Goal: Task Accomplishment & Management: Manage account settings

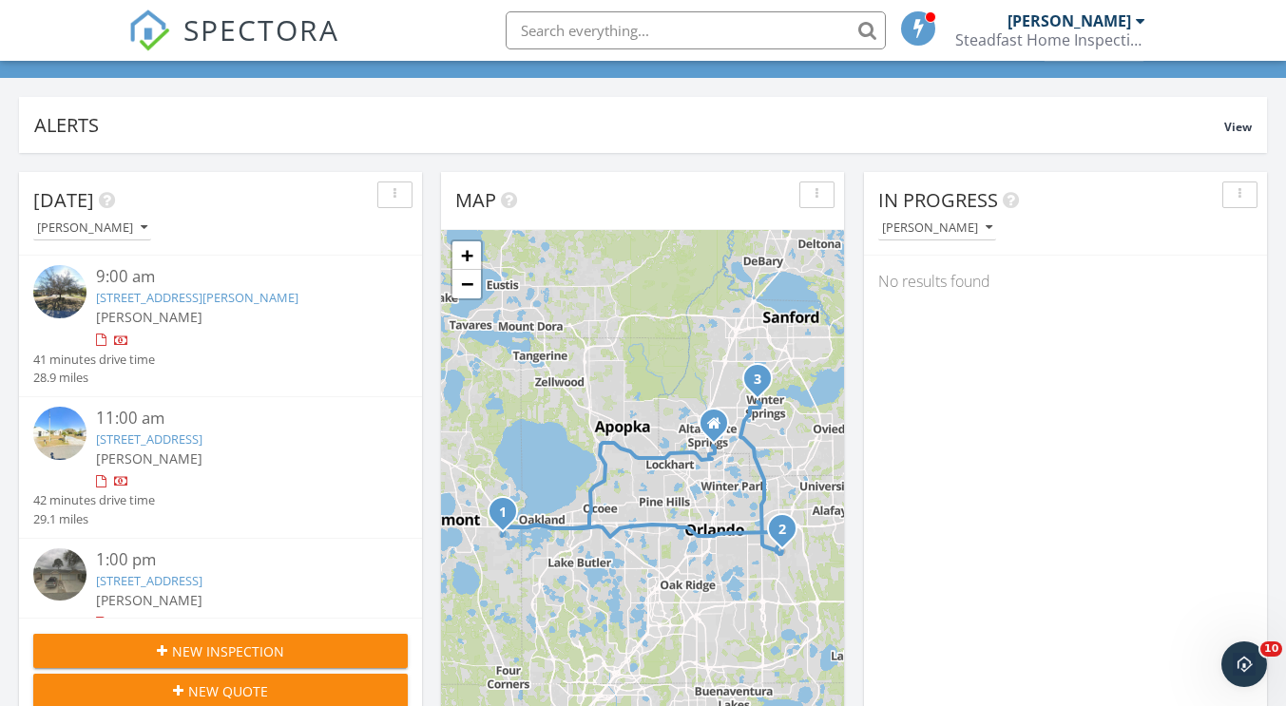
click at [203, 295] on link "[STREET_ADDRESS][PERSON_NAME]" at bounding box center [197, 297] width 202 height 17
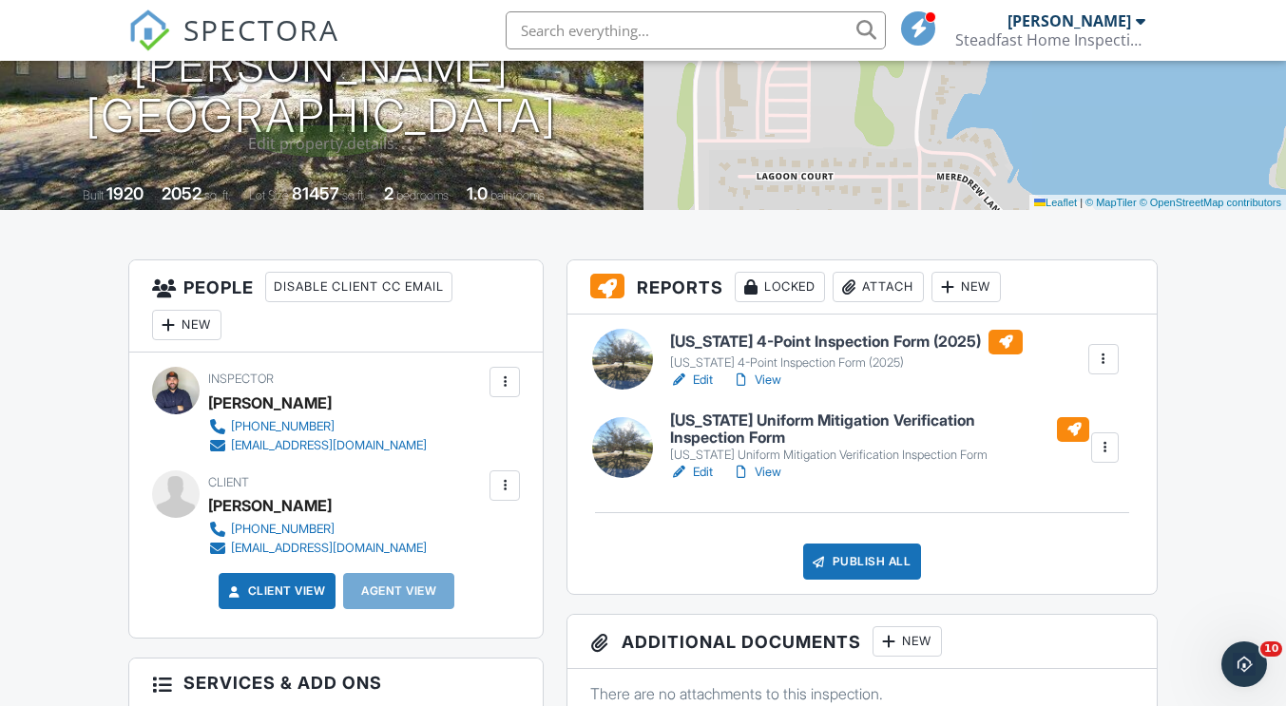
scroll to position [334, 0]
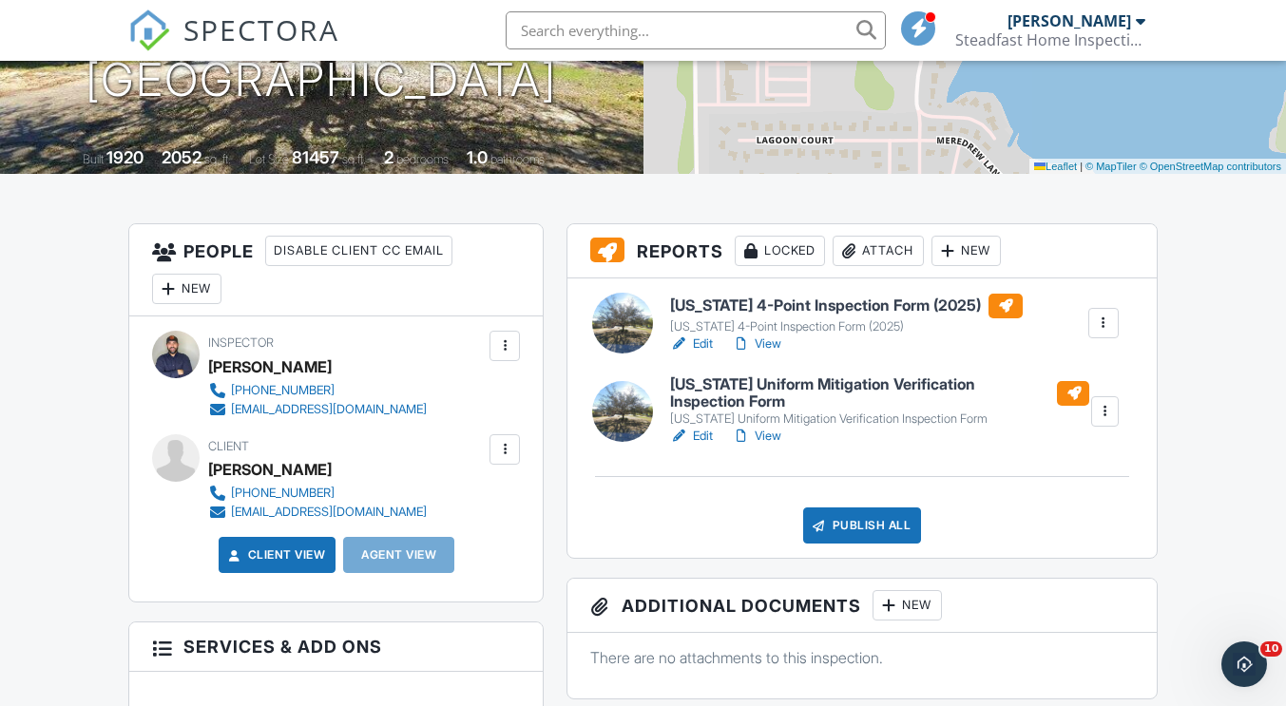
click at [701, 348] on link "Edit" at bounding box center [691, 344] width 43 height 19
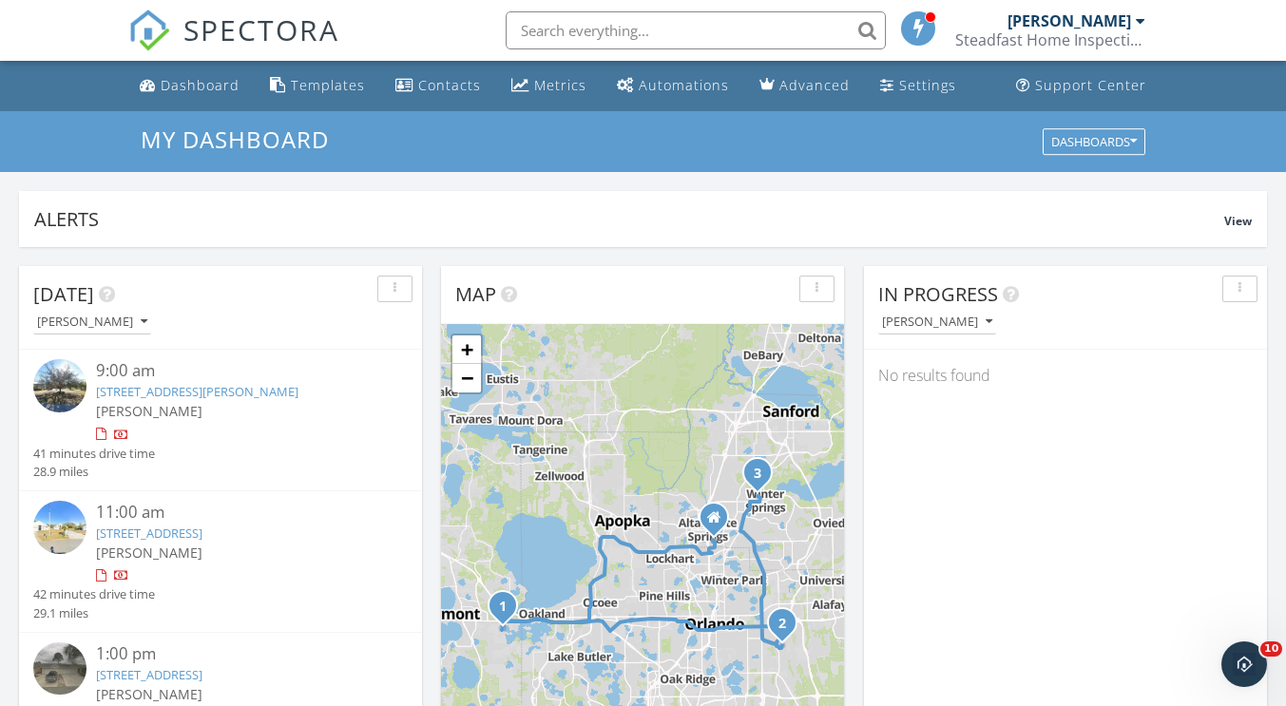
click at [243, 397] on link "[STREET_ADDRESS][PERSON_NAME]" at bounding box center [197, 391] width 202 height 17
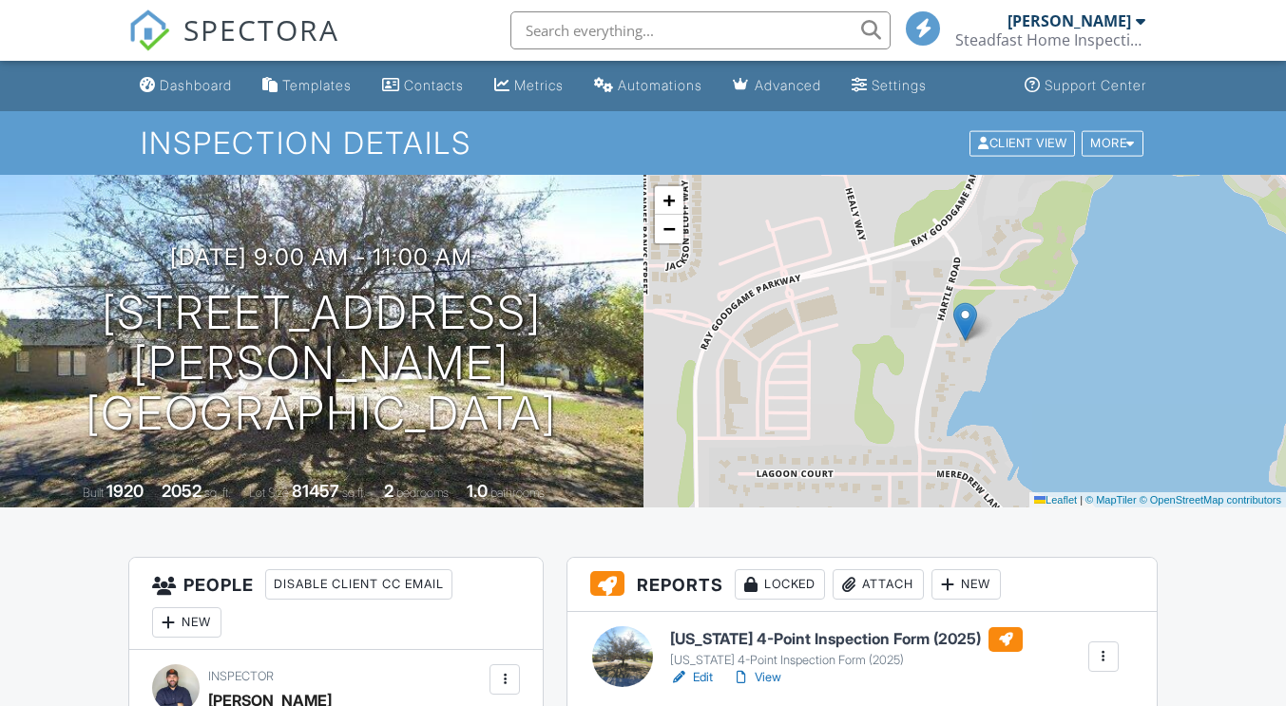
click at [884, 569] on div "Attach" at bounding box center [878, 584] width 91 height 30
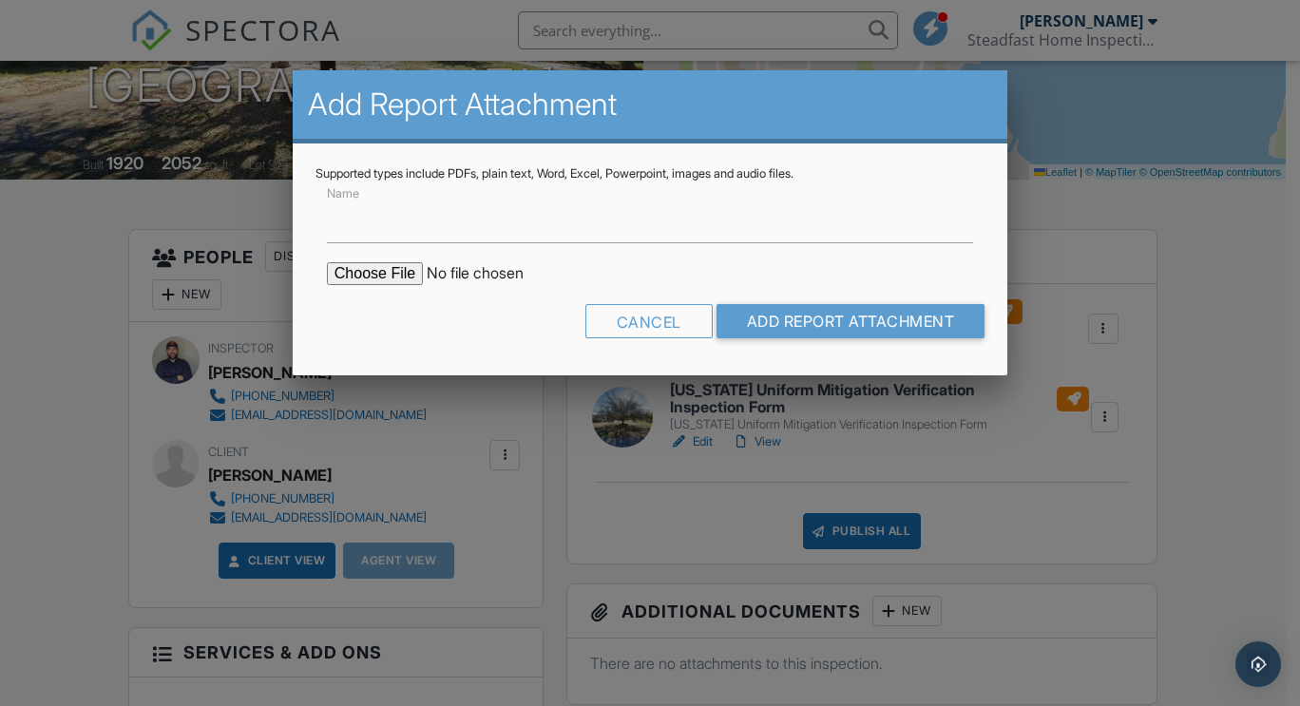
click at [398, 271] on input "file" at bounding box center [488, 273] width 323 height 23
type input "C:\fakepath\Screenshot 2025-09-29 052643.png"
click at [621, 231] on input "Name" at bounding box center [650, 220] width 646 height 47
type input "R"
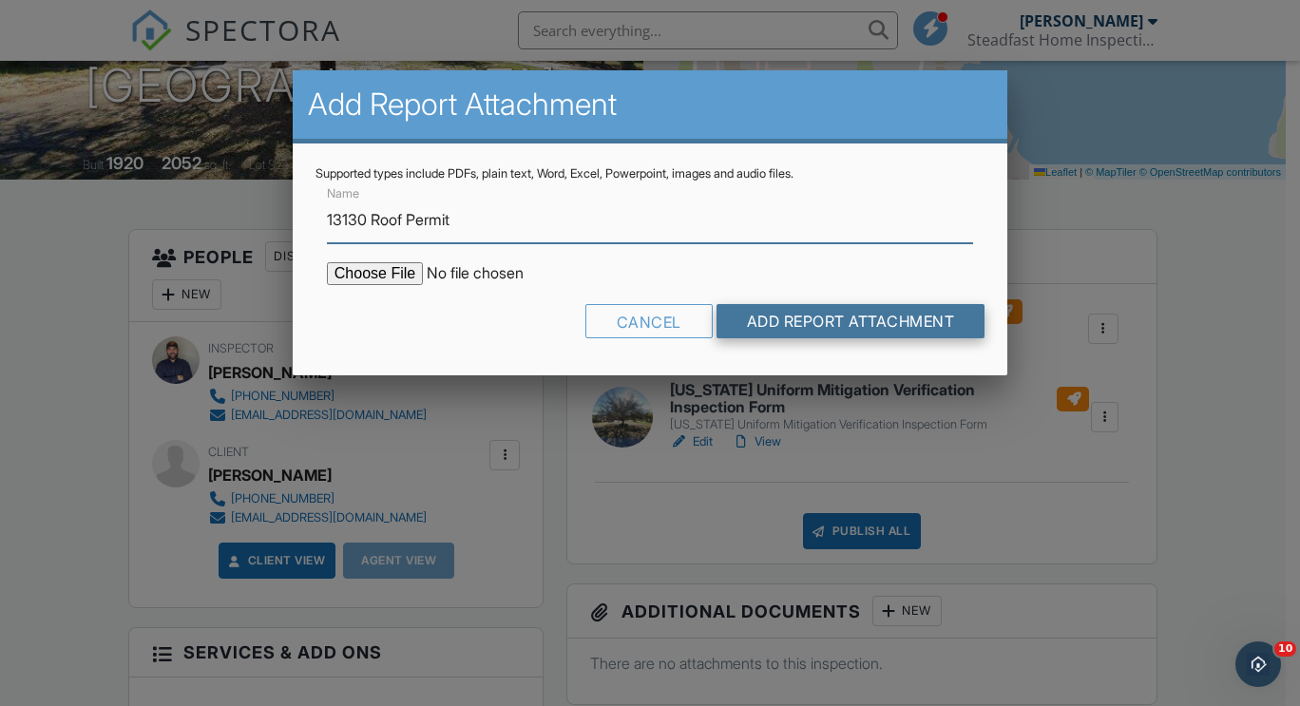
type input "13130 Roof Permit"
click at [720, 312] on input "Add Report Attachment" at bounding box center [851, 321] width 269 height 34
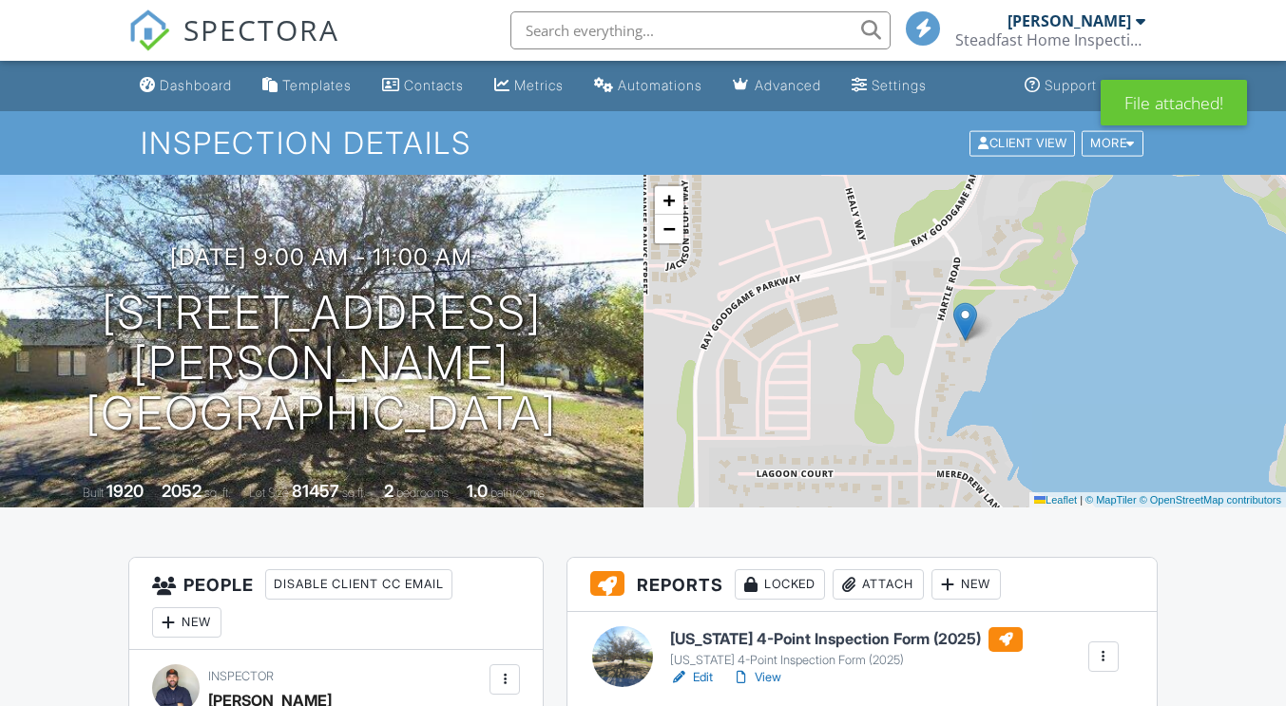
scroll to position [49, 0]
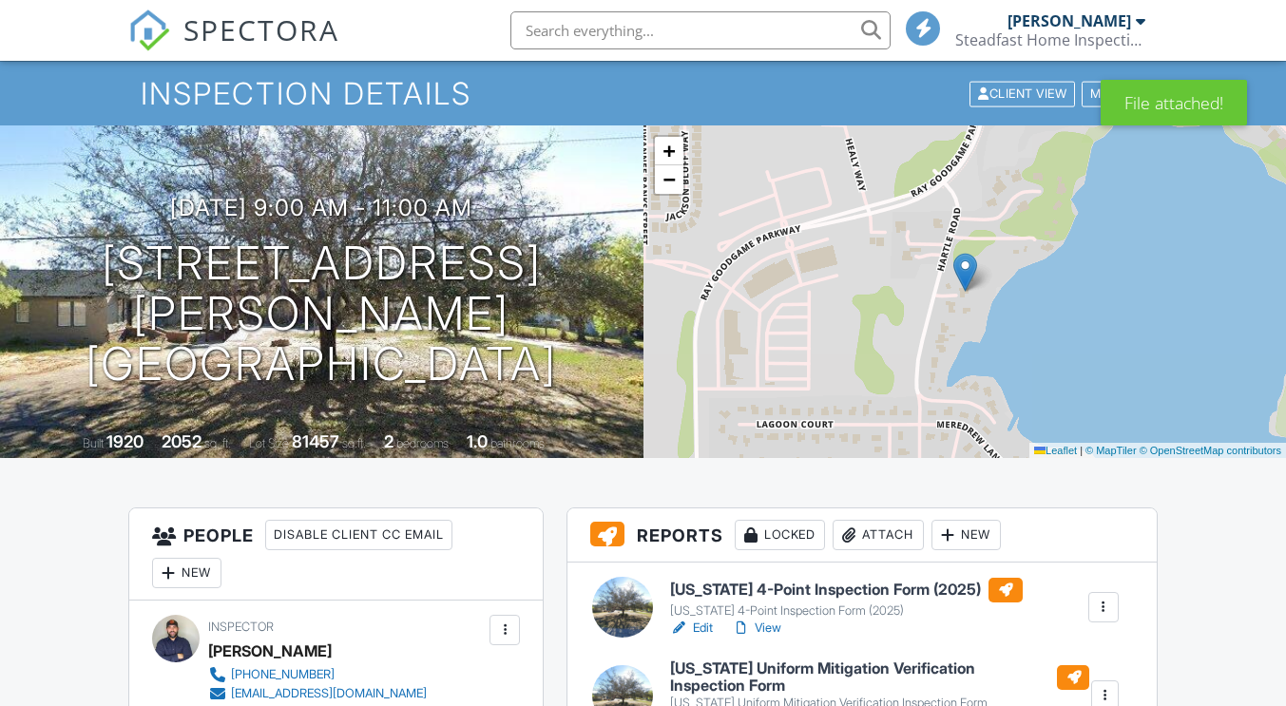
click at [697, 705] on link "Edit" at bounding box center [691, 720] width 43 height 19
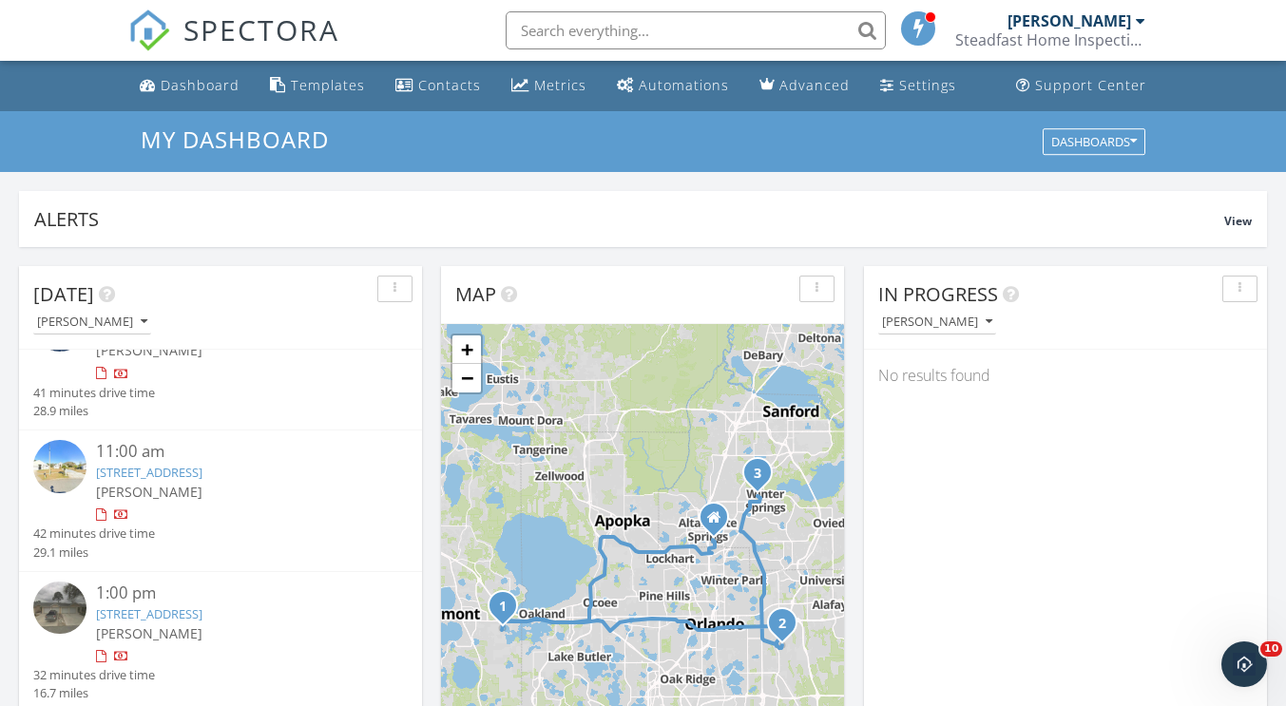
click at [202, 474] on link "2410 Island Club Way, Orlando, FL 32822" at bounding box center [149, 472] width 106 height 17
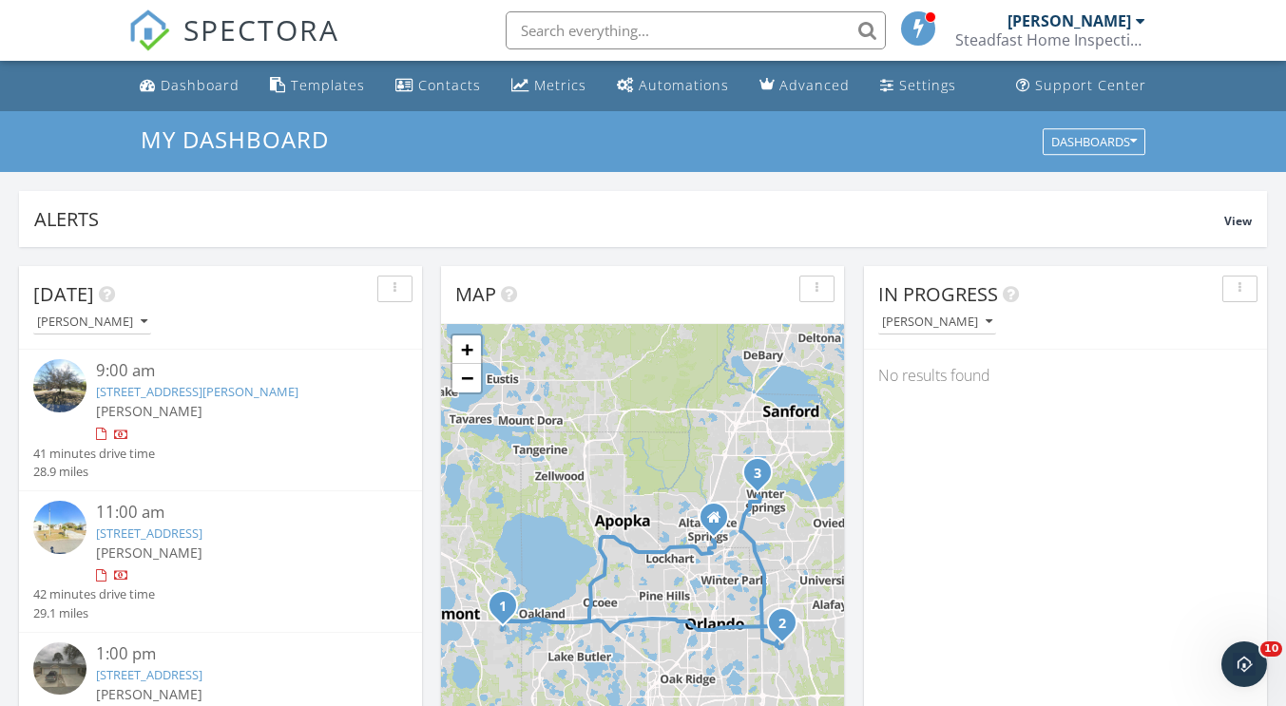
click at [198, 529] on link "[STREET_ADDRESS]" at bounding box center [149, 533] width 106 height 17
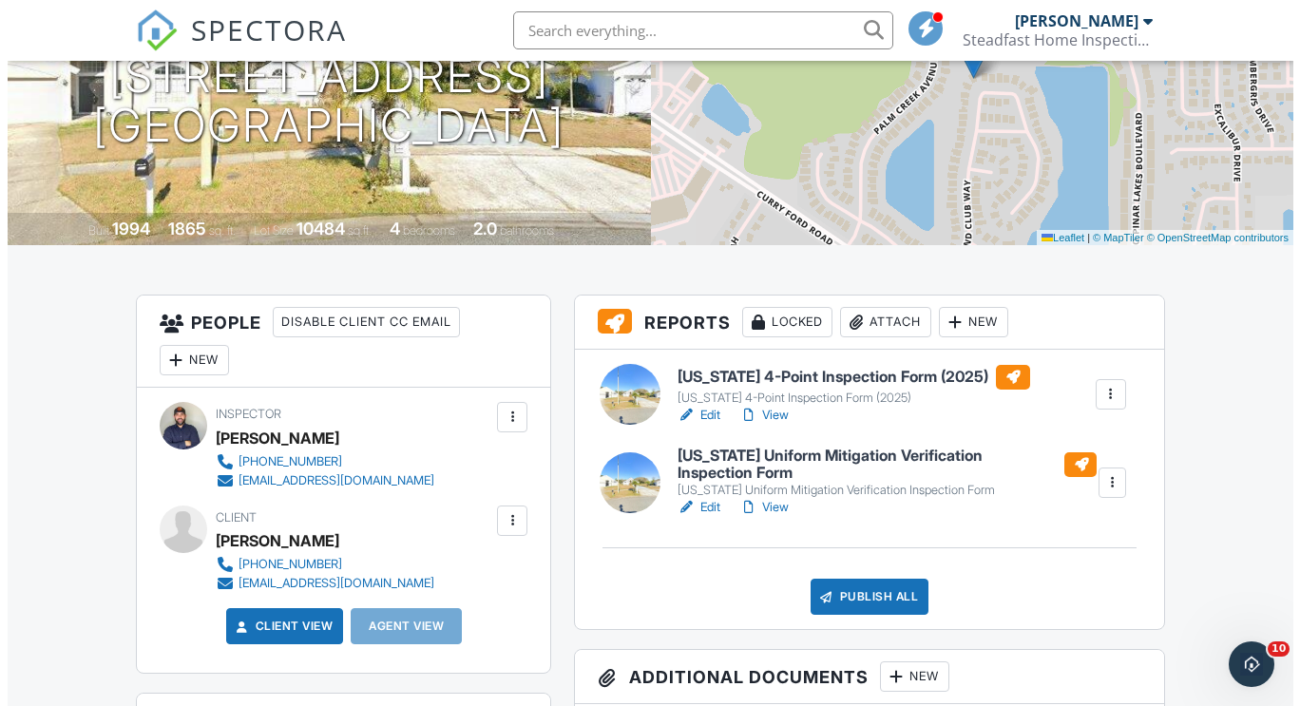
scroll to position [263, 0]
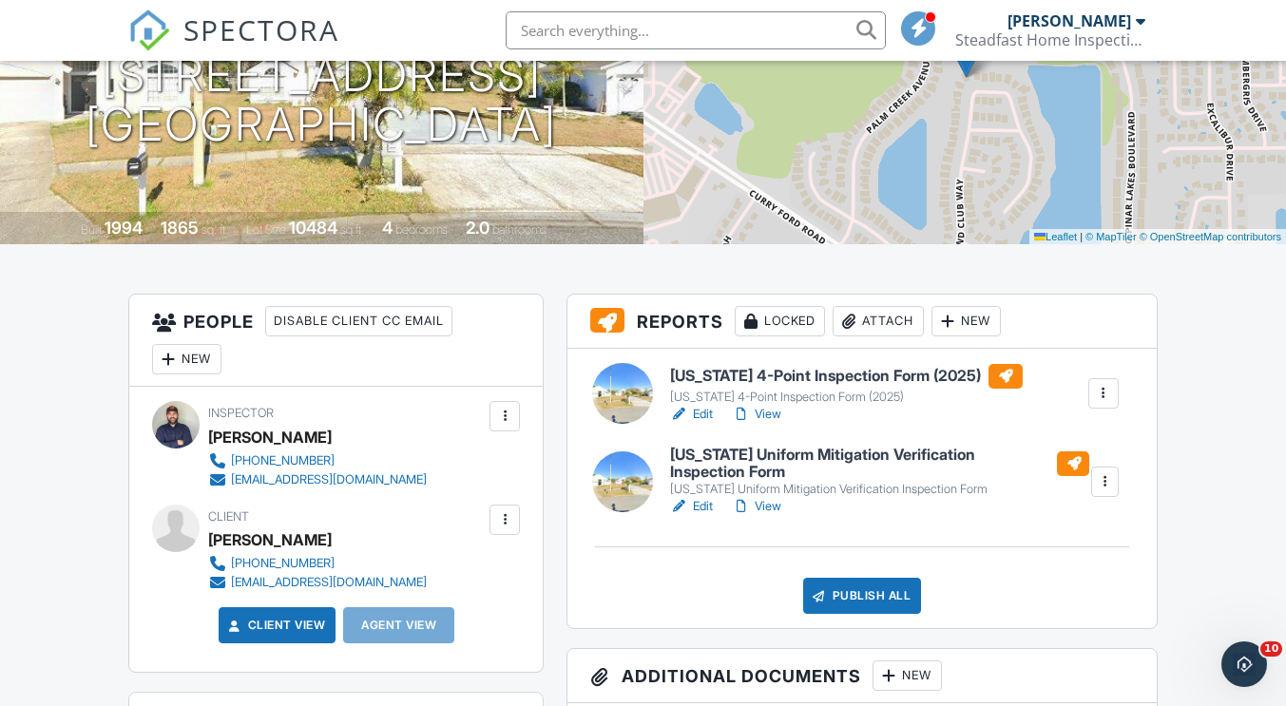
click at [902, 329] on div "Attach" at bounding box center [878, 321] width 91 height 30
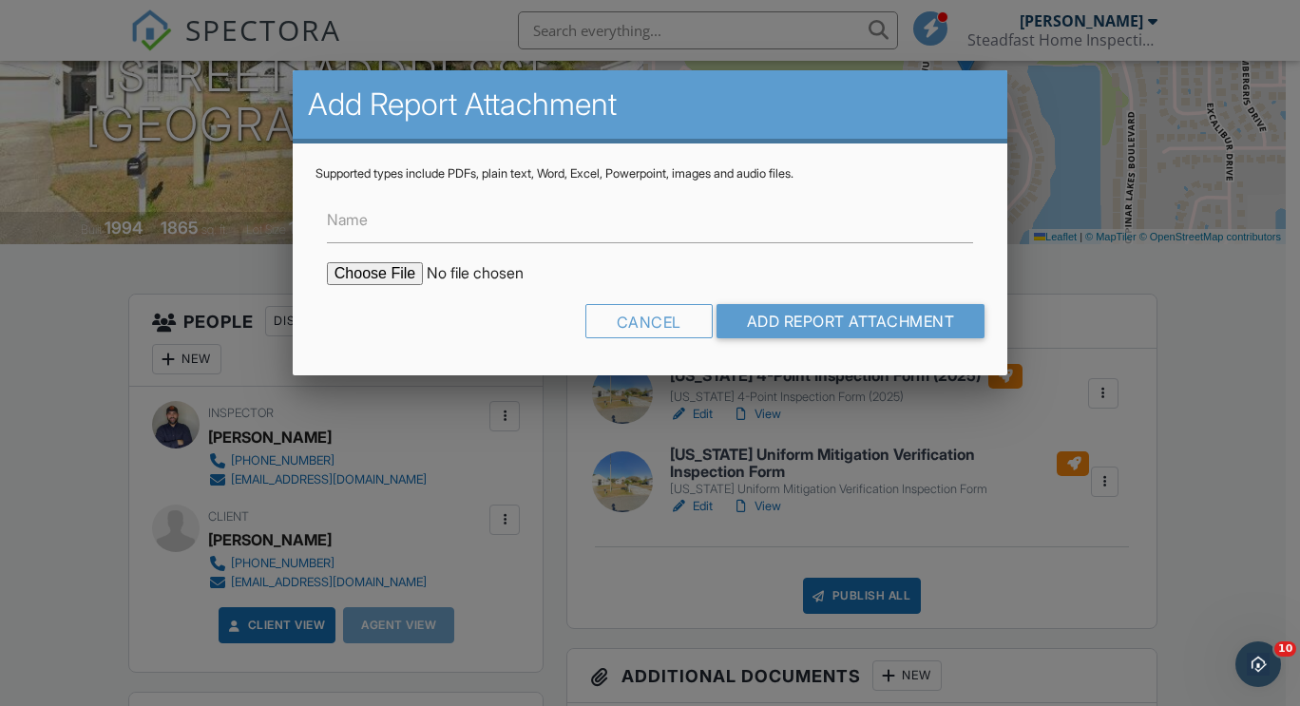
click at [366, 283] on input "file" at bounding box center [488, 273] width 323 height 23
type input "C:\fakepath\2410 Permit Info.pdf"
click at [548, 236] on input "Name" at bounding box center [650, 220] width 646 height 47
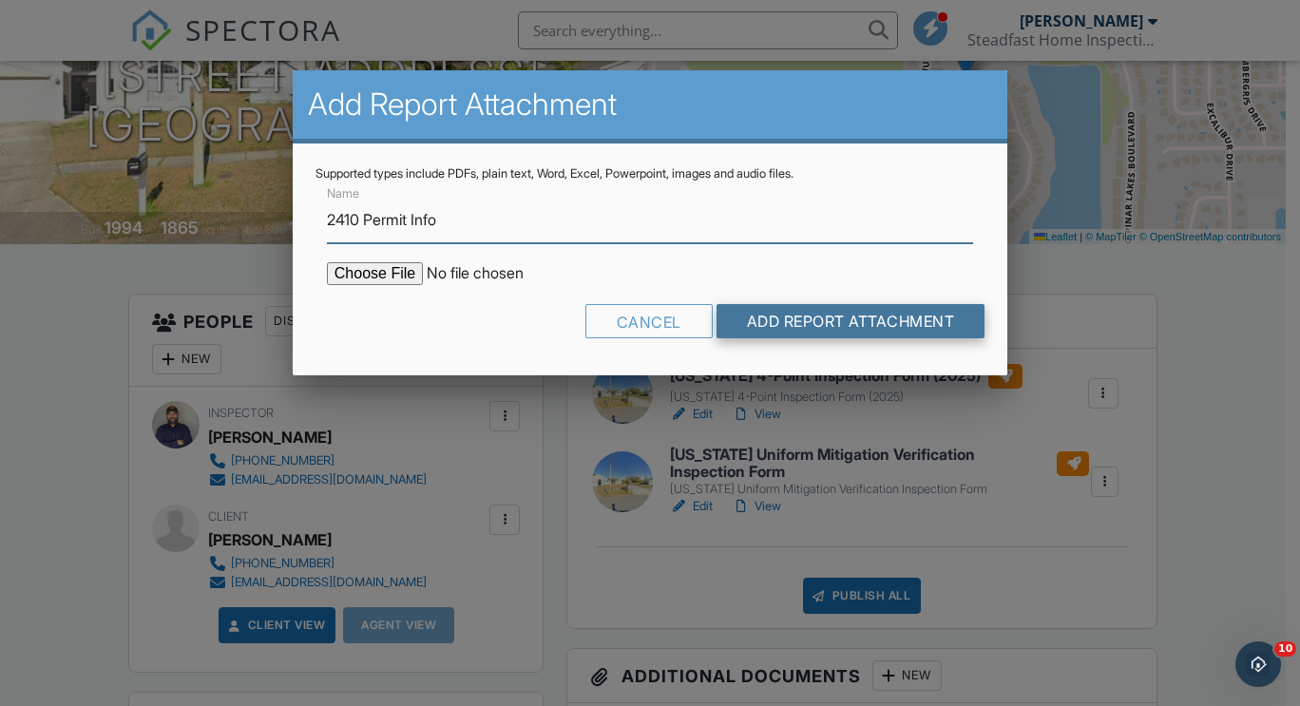
type input "2410 Permit Info"
click at [801, 330] on input "Add Report Attachment" at bounding box center [851, 321] width 269 height 34
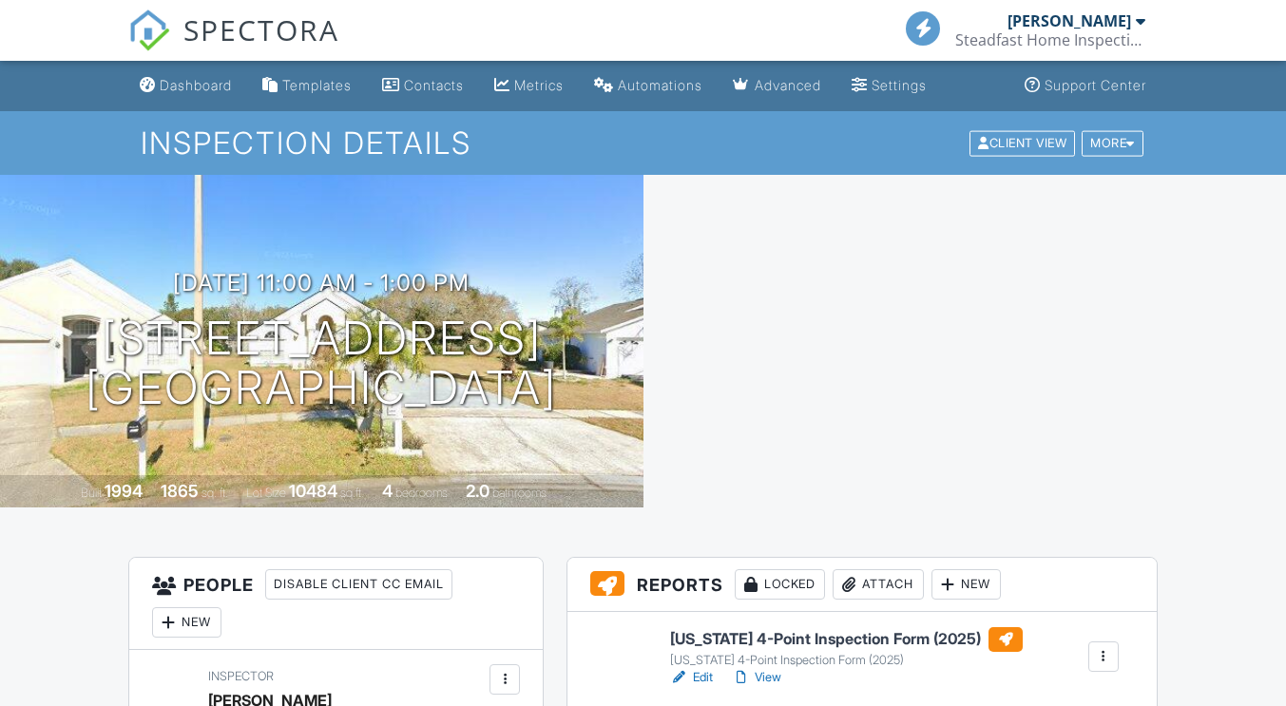
scroll to position [254, 0]
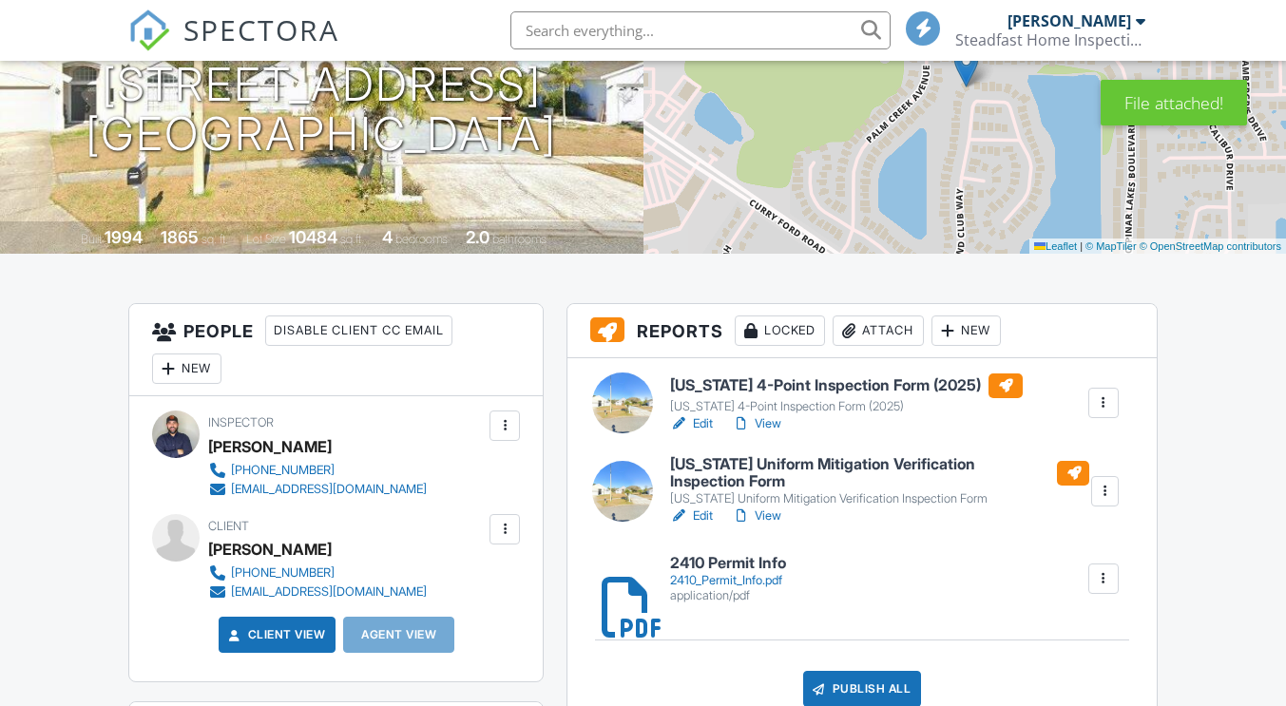
click at [705, 423] on link "Edit" at bounding box center [691, 423] width 43 height 19
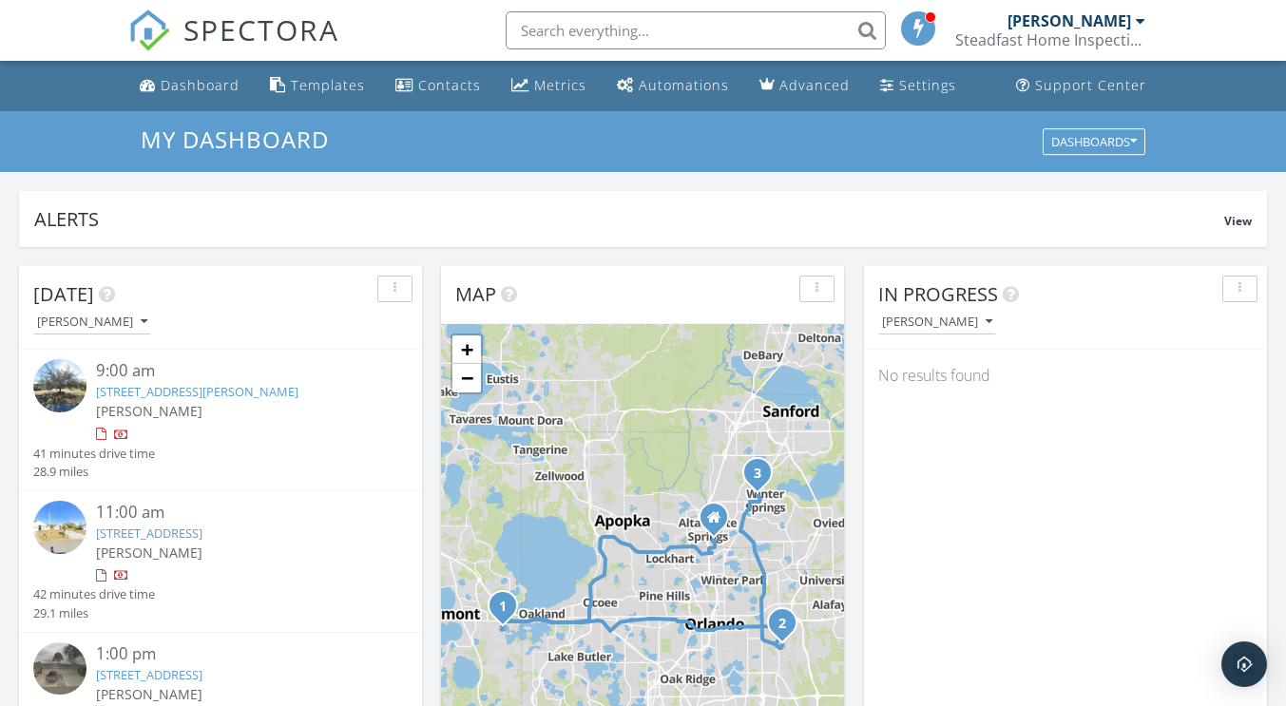
scroll to position [61, 0]
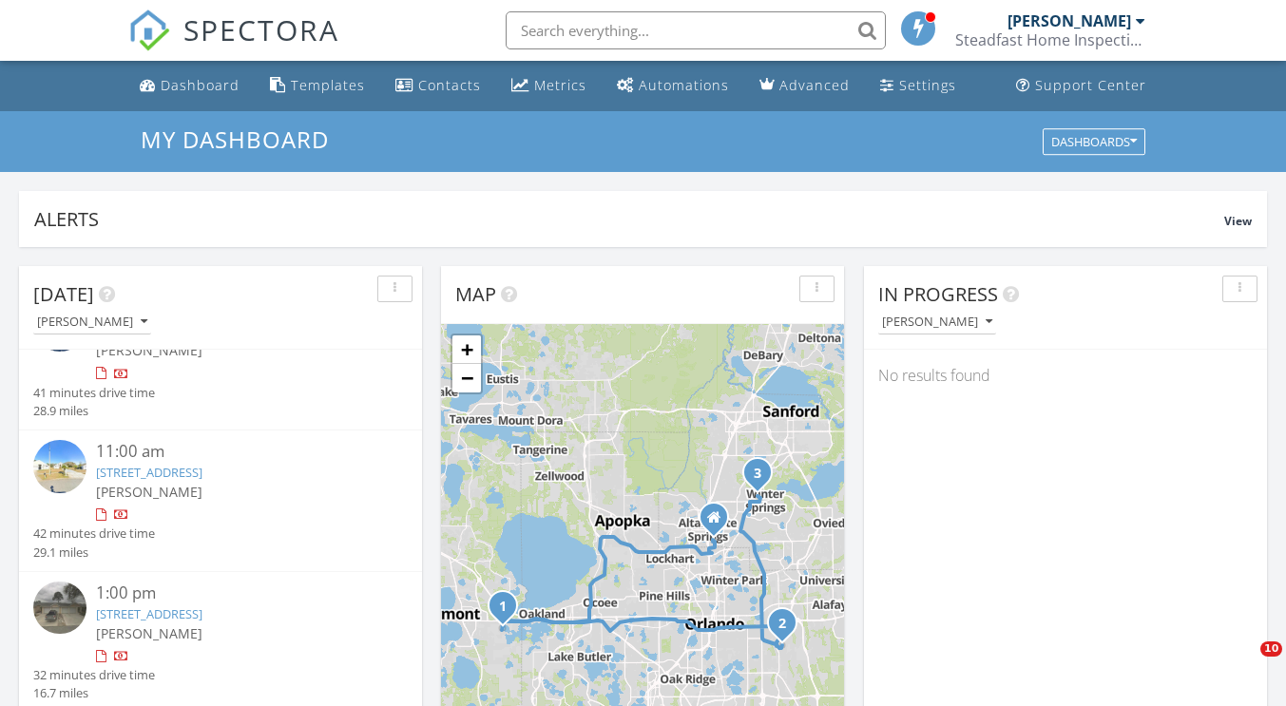
click at [226, 485] on div "[PERSON_NAME]" at bounding box center [236, 492] width 281 height 20
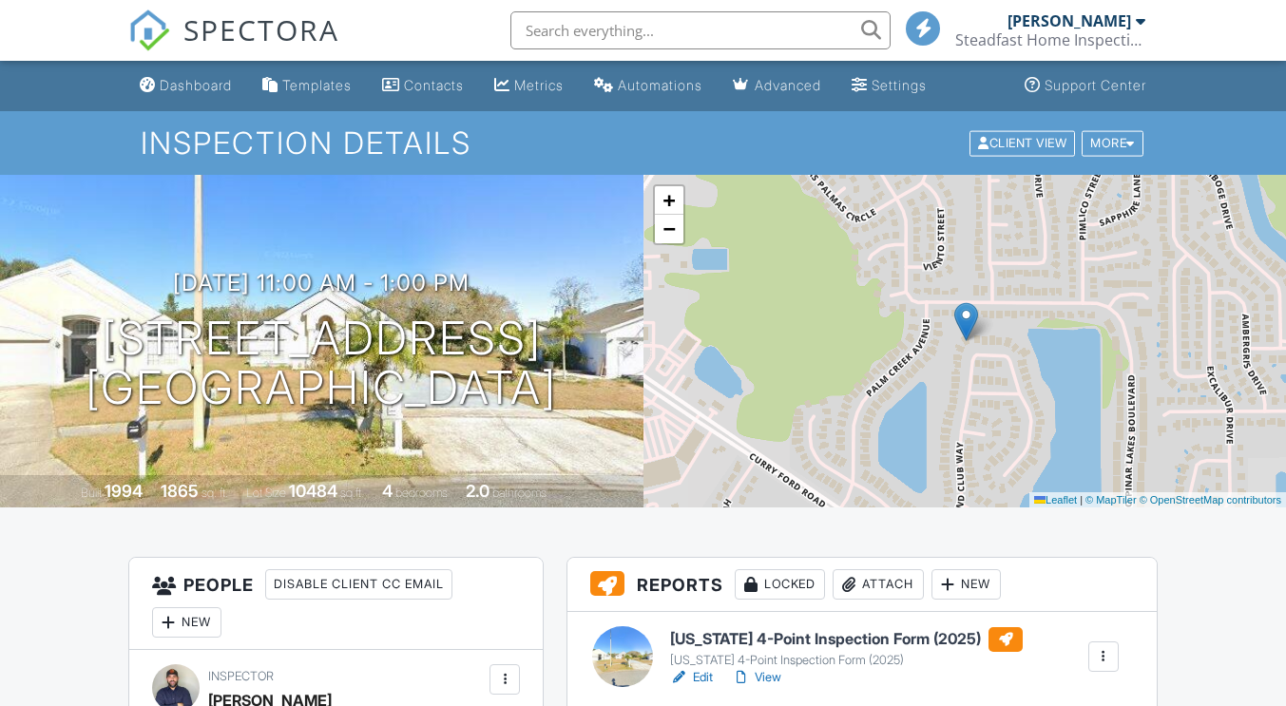
scroll to position [207, 0]
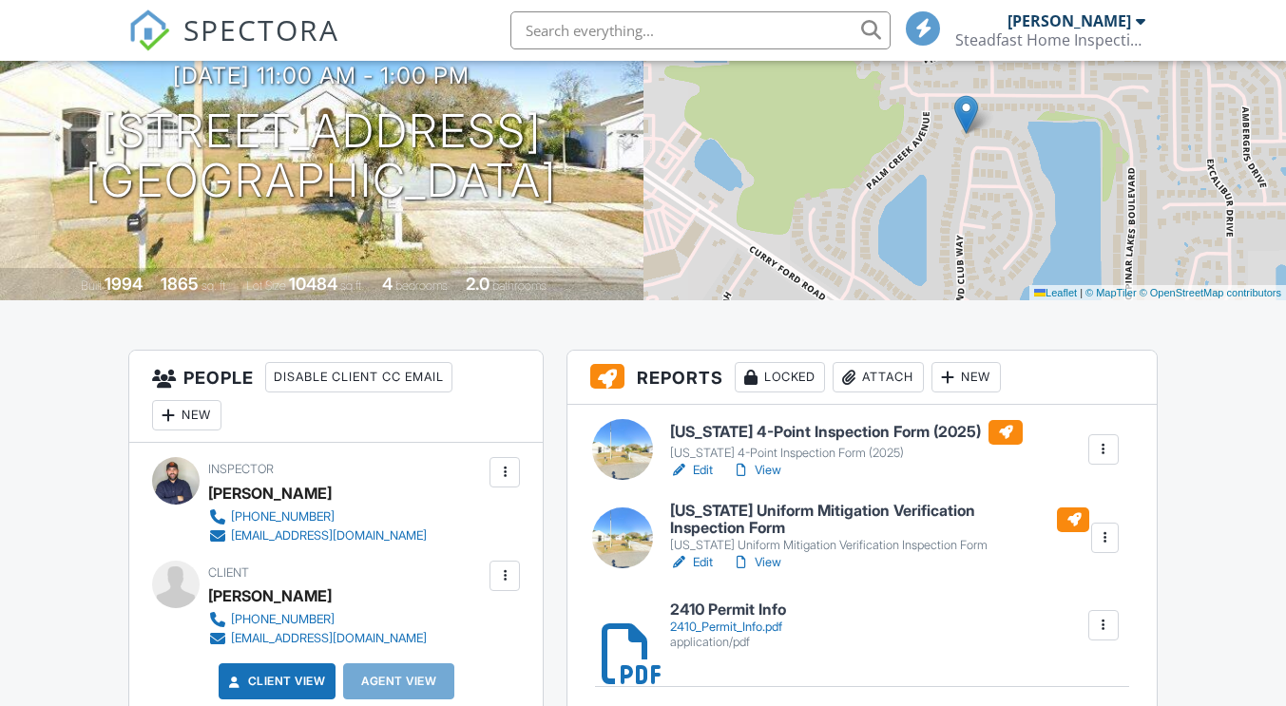
click at [705, 565] on link "Edit" at bounding box center [691, 562] width 43 height 19
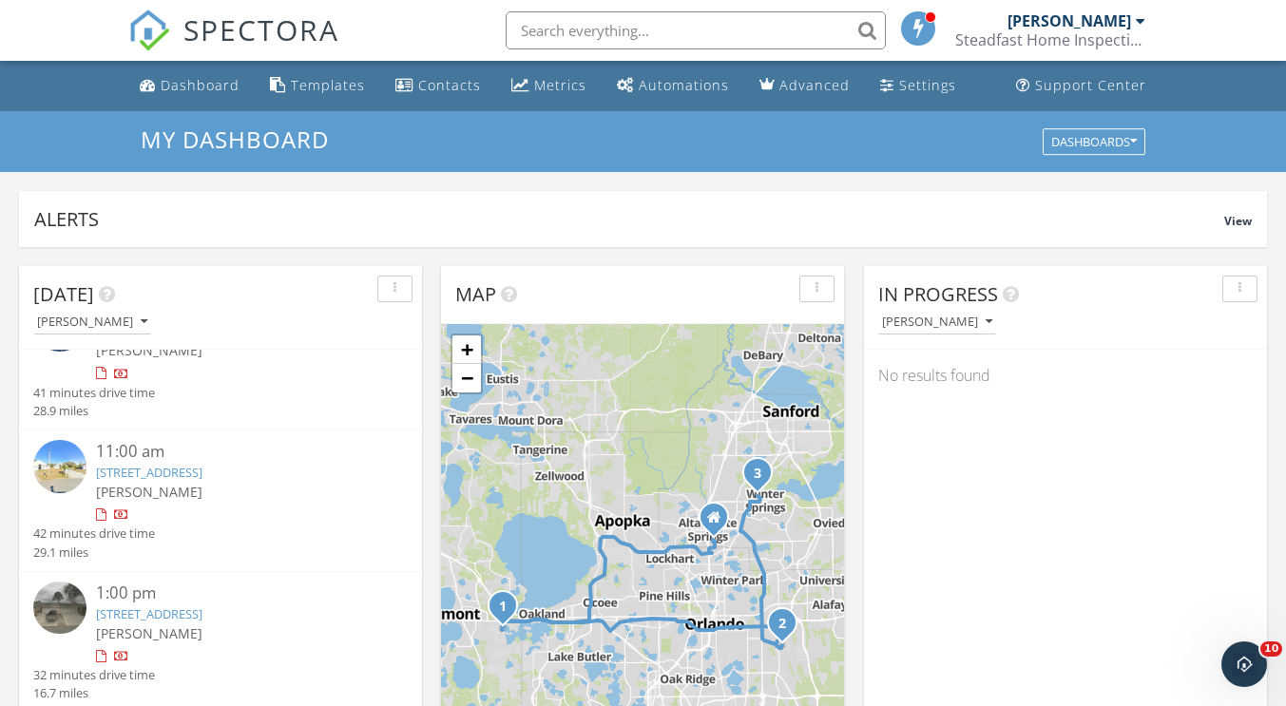
click at [201, 608] on link "304 Silver Sea Rd, Winter Springs, FL 32708" at bounding box center [149, 613] width 106 height 17
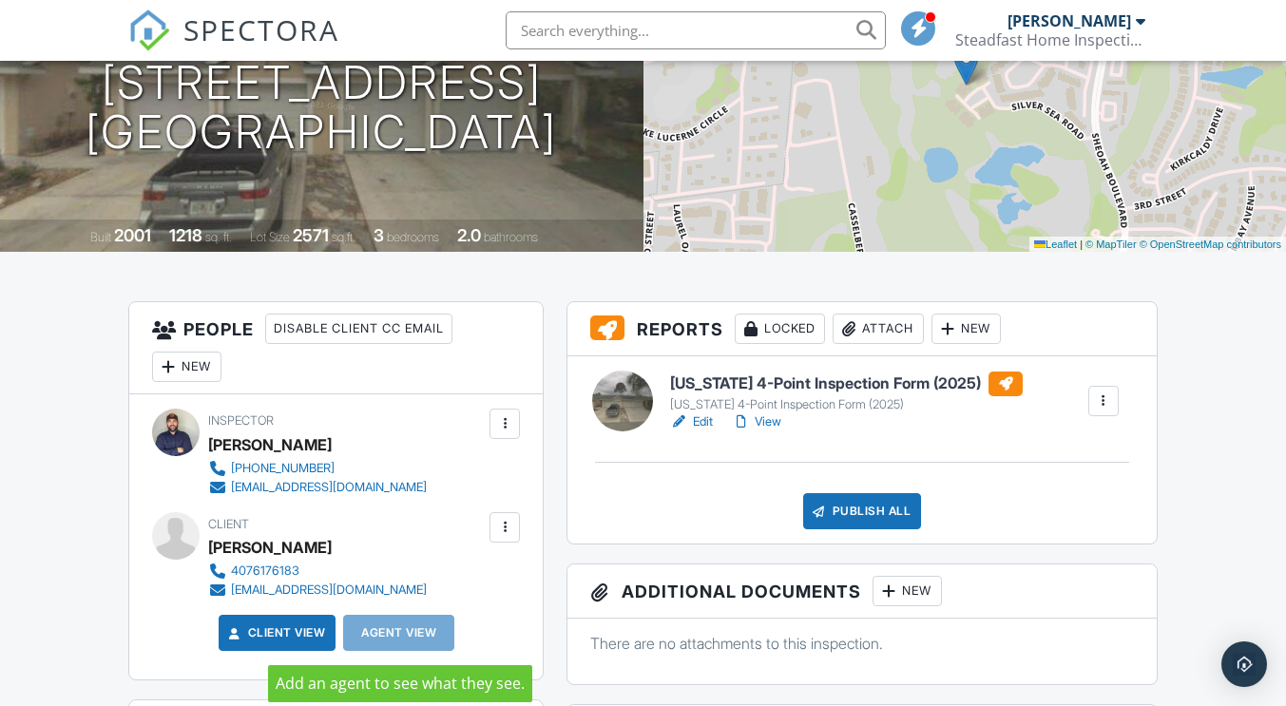
click at [428, 634] on div "Agent View" at bounding box center [398, 633] width 111 height 36
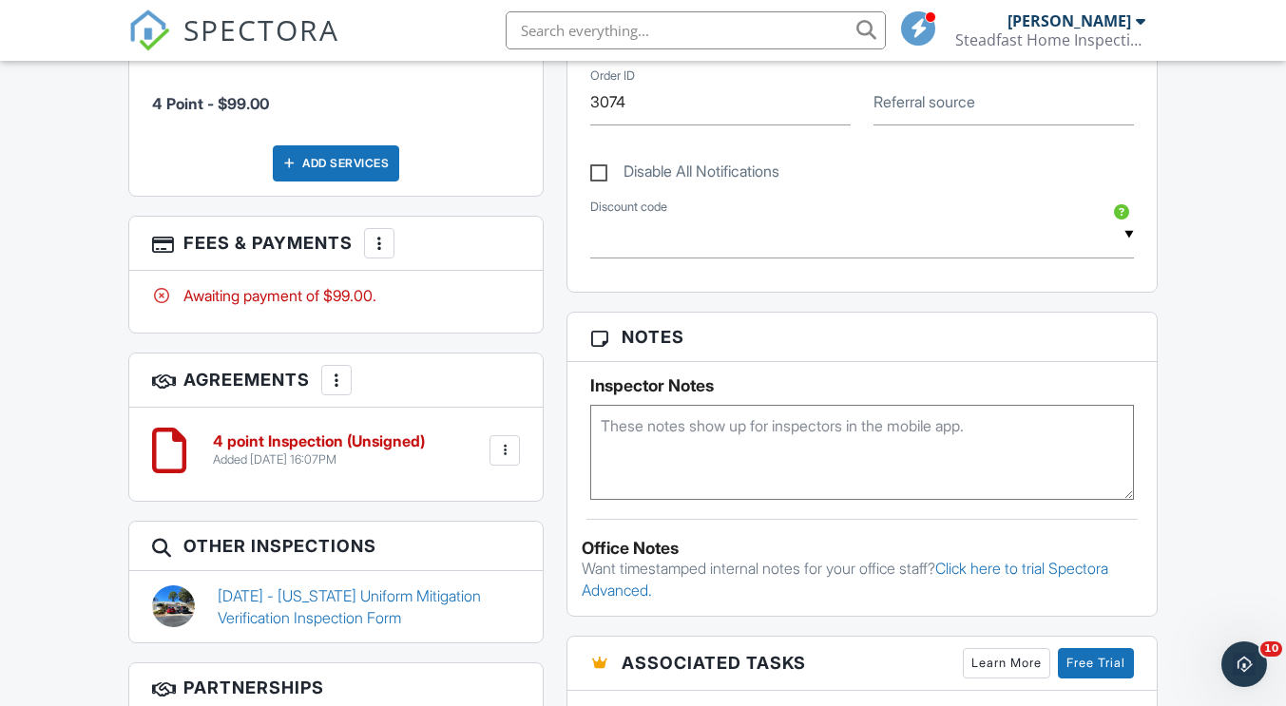
scroll to position [962, 0]
click at [334, 592] on link "[DATE] - [US_STATE] Uniform Mitigation Verification Inspection Form" at bounding box center [369, 606] width 302 height 43
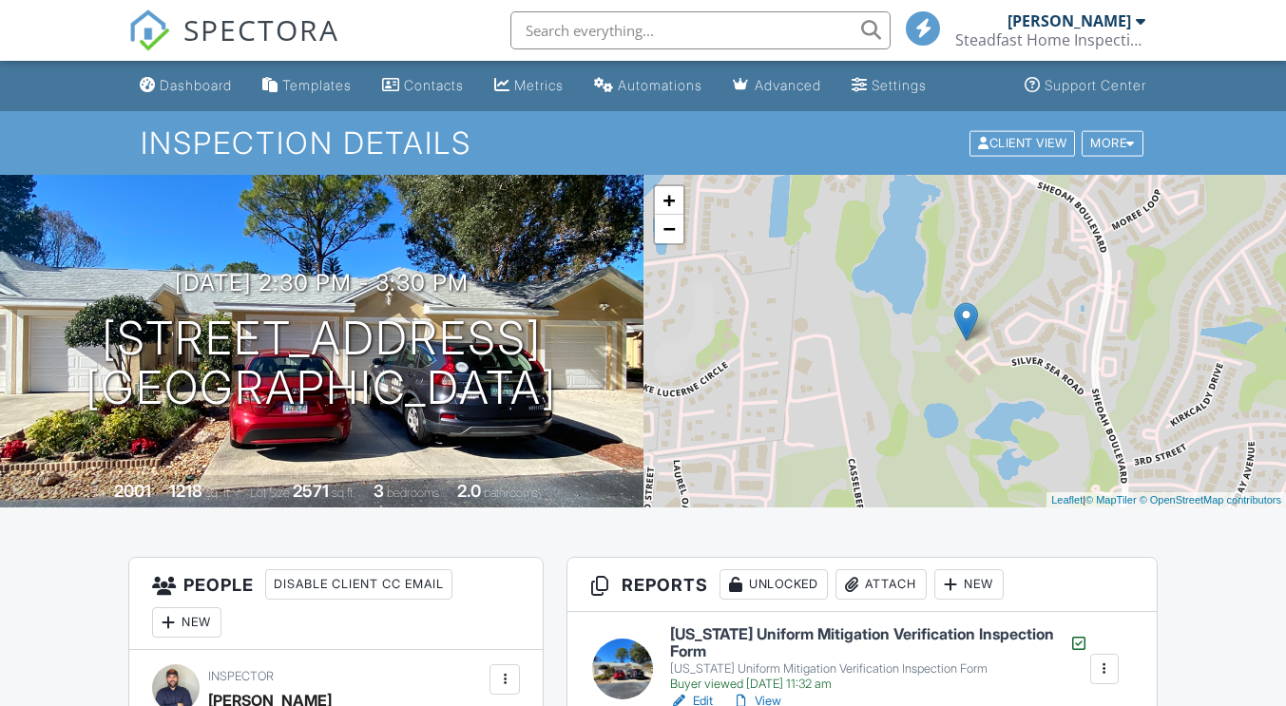
click at [334, 592] on div "Disable Client CC Email" at bounding box center [358, 584] width 187 height 30
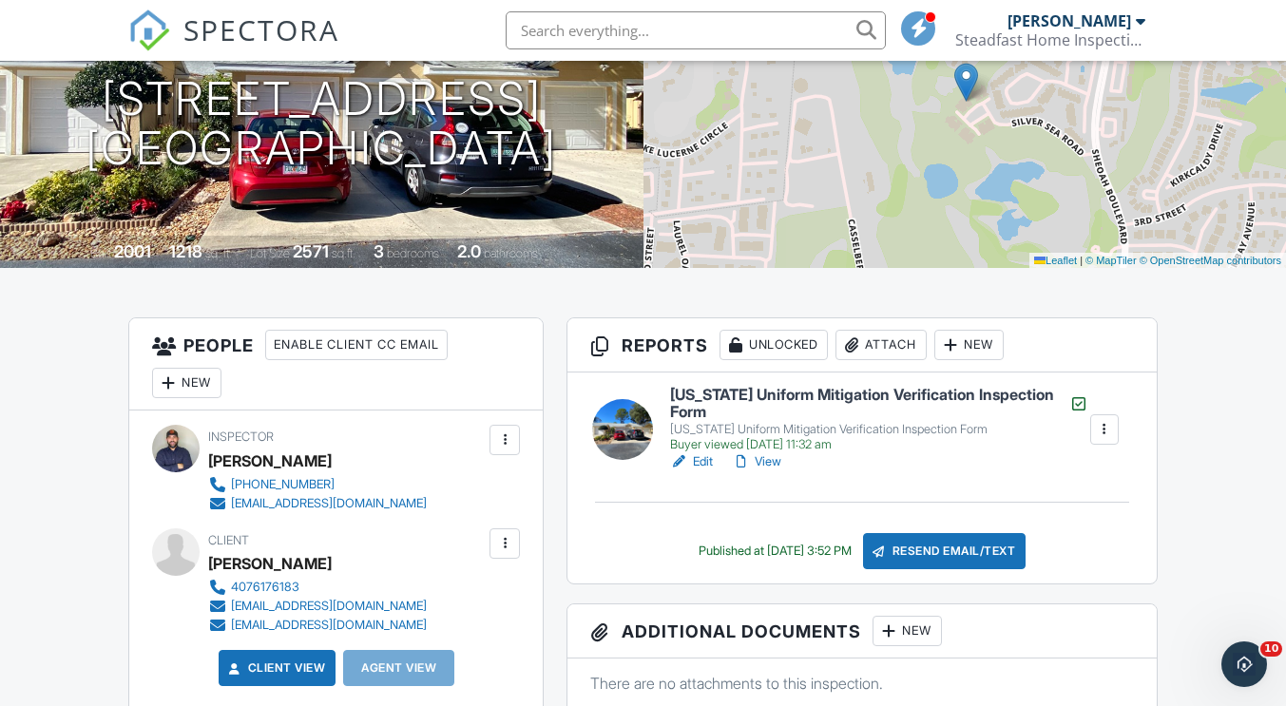
scroll to position [241, 0]
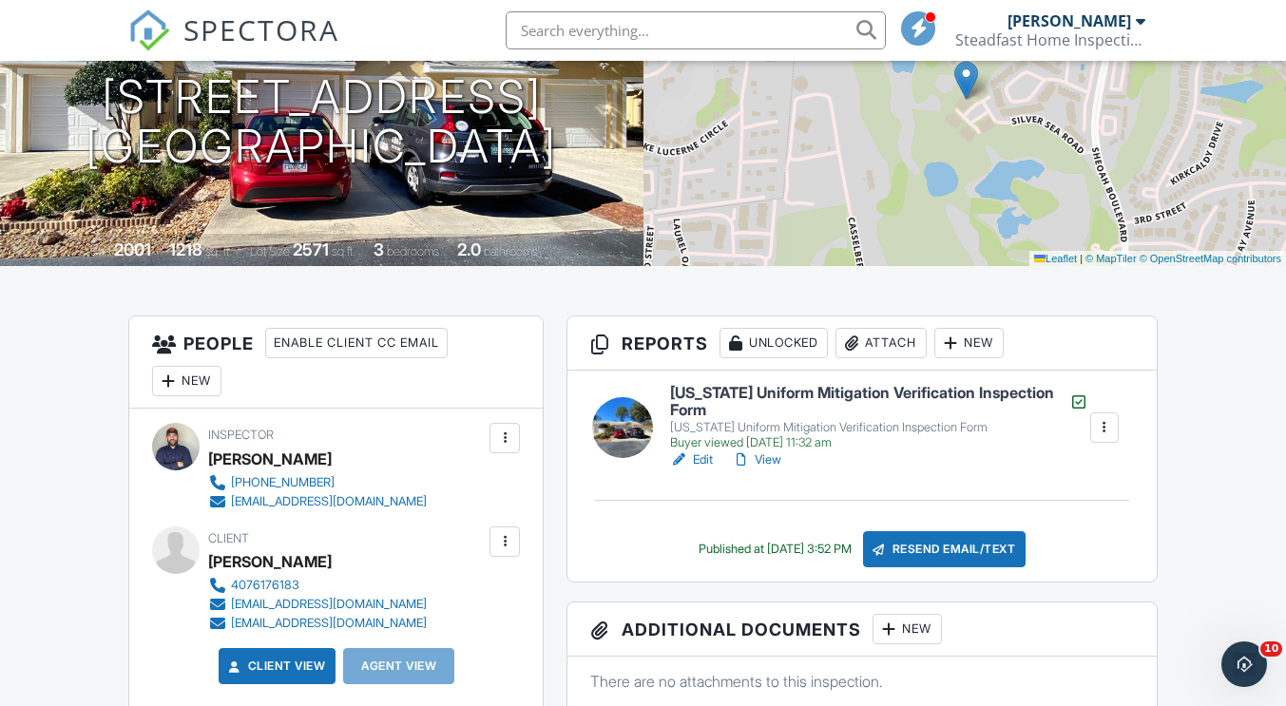
click at [334, 592] on link "4076176183" at bounding box center [317, 585] width 219 height 19
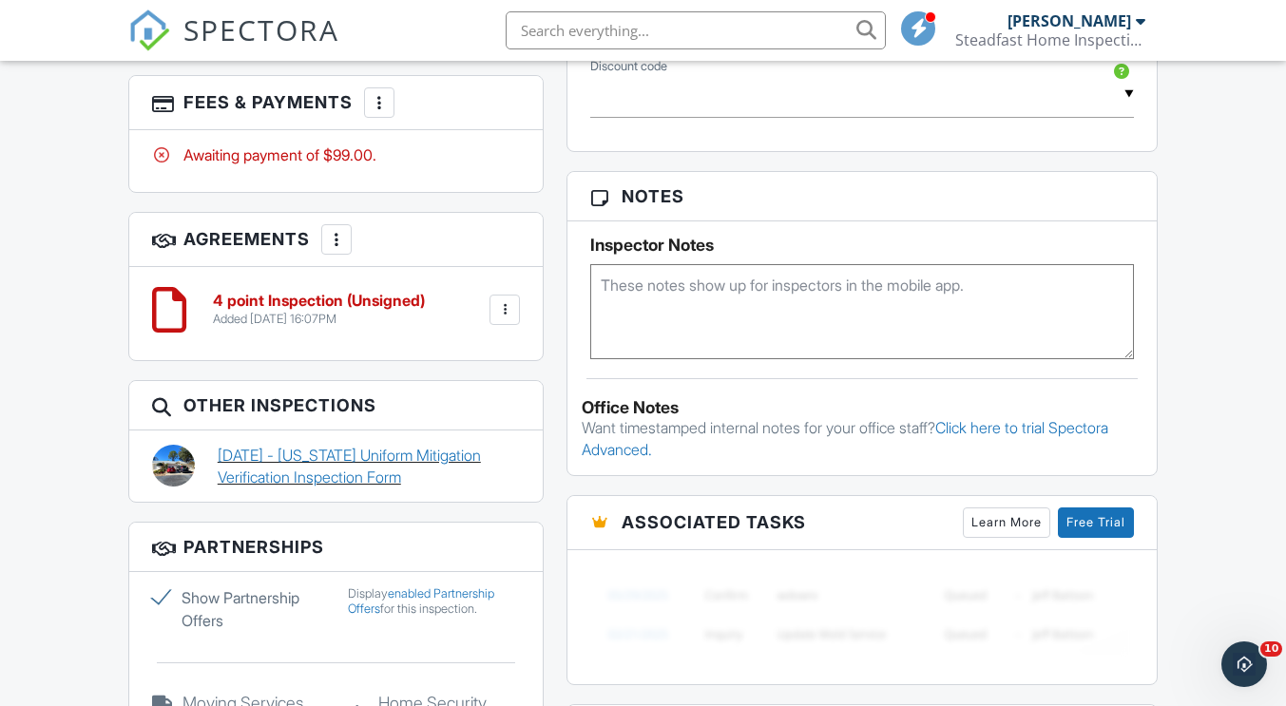
scroll to position [1105, 0]
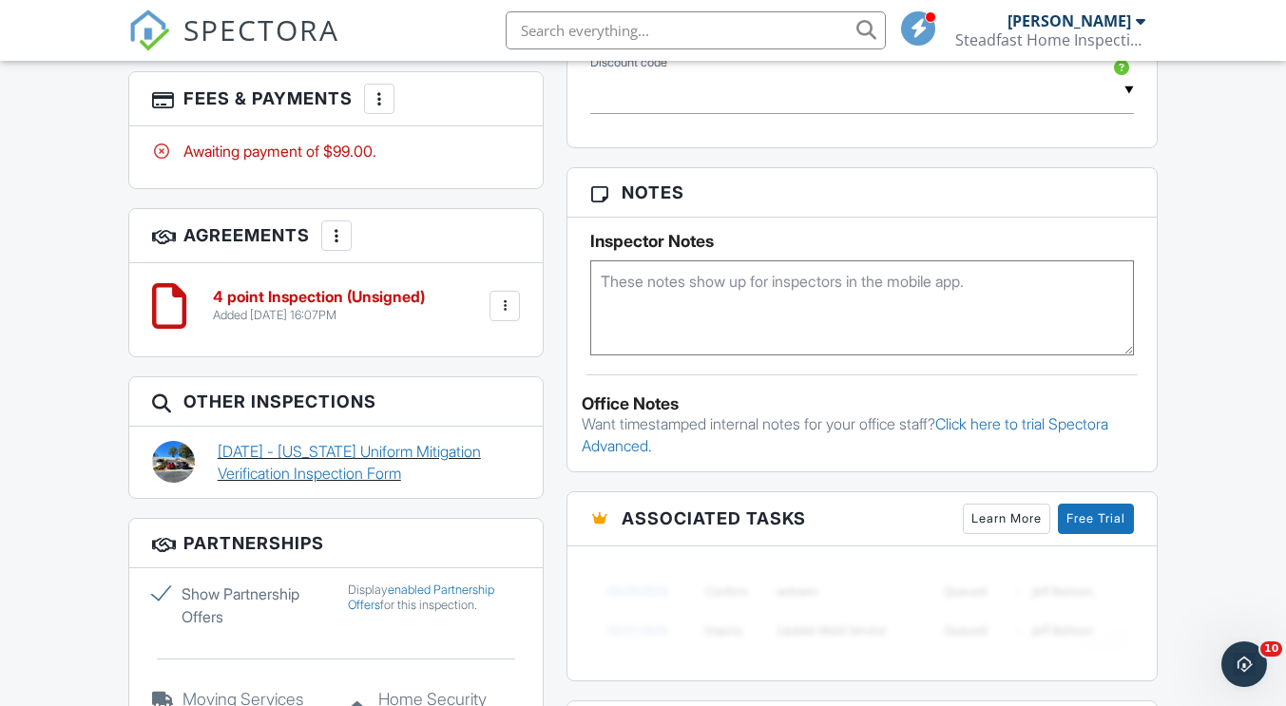
click at [312, 454] on link "[DATE] - [US_STATE] Uniform Mitigation Verification Inspection Form" at bounding box center [369, 462] width 302 height 43
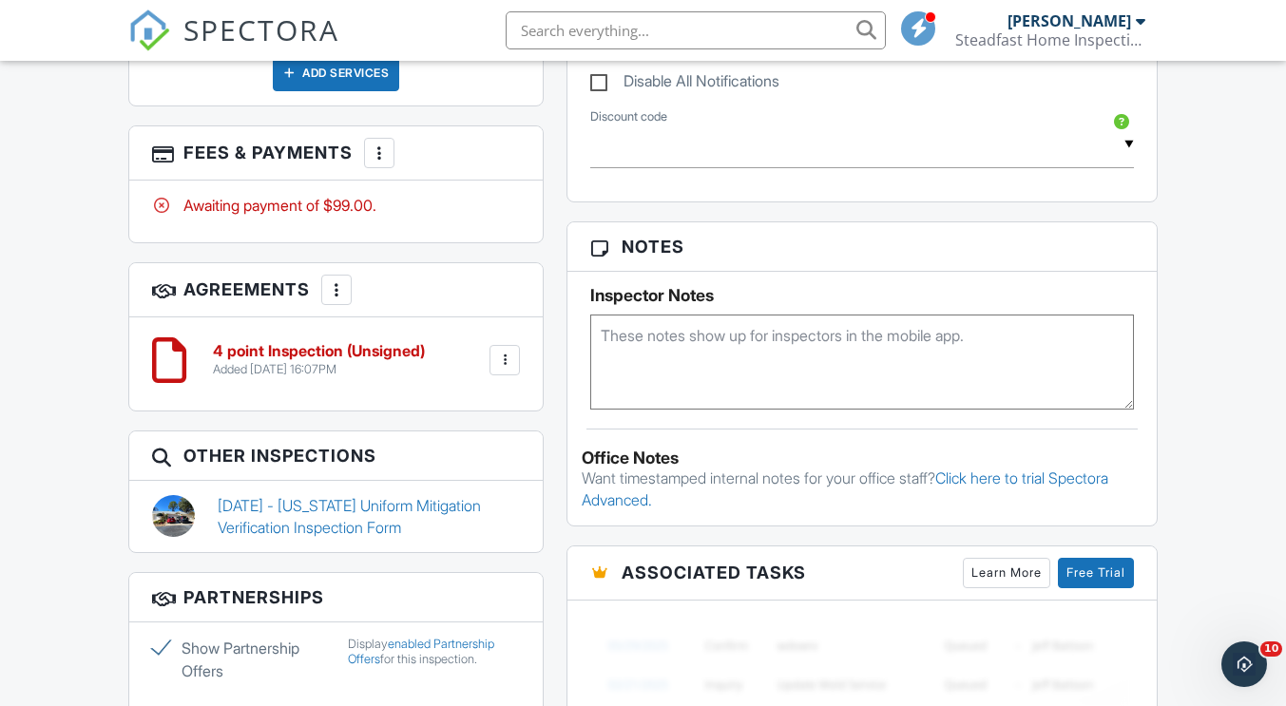
scroll to position [1053, 0]
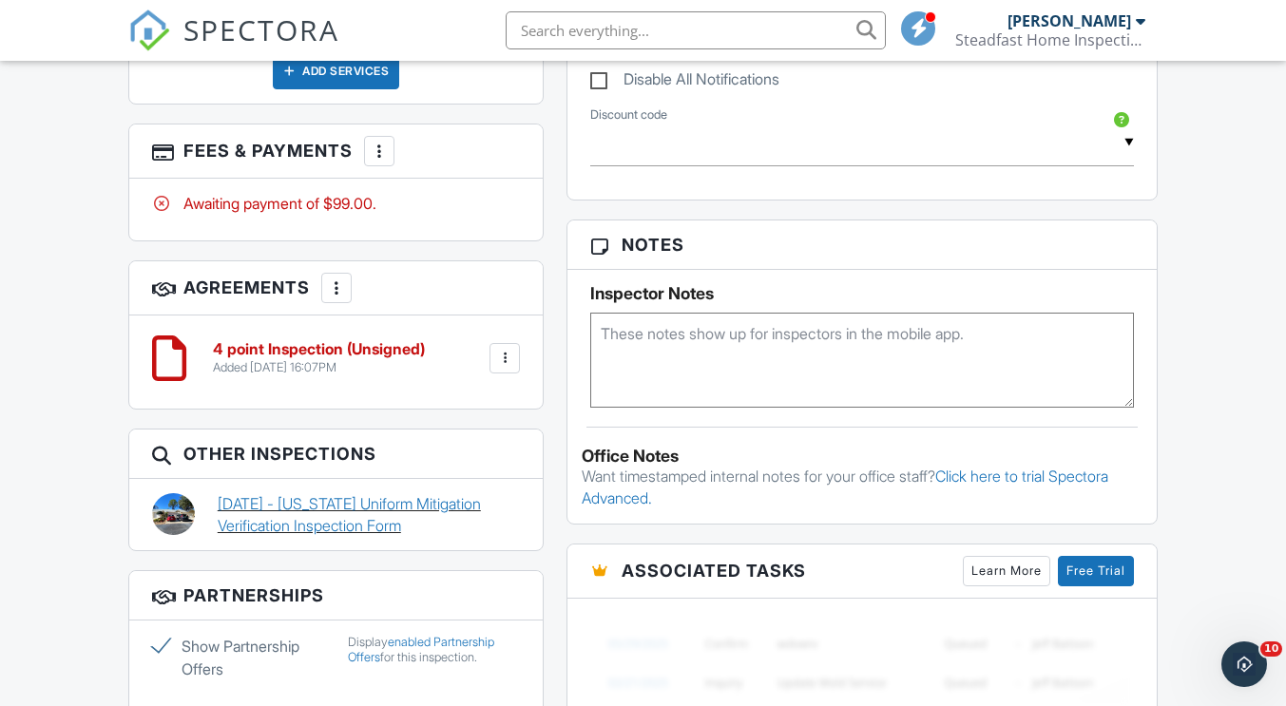
click at [326, 503] on link "[DATE] - [US_STATE] Uniform Mitigation Verification Inspection Form" at bounding box center [369, 514] width 302 height 43
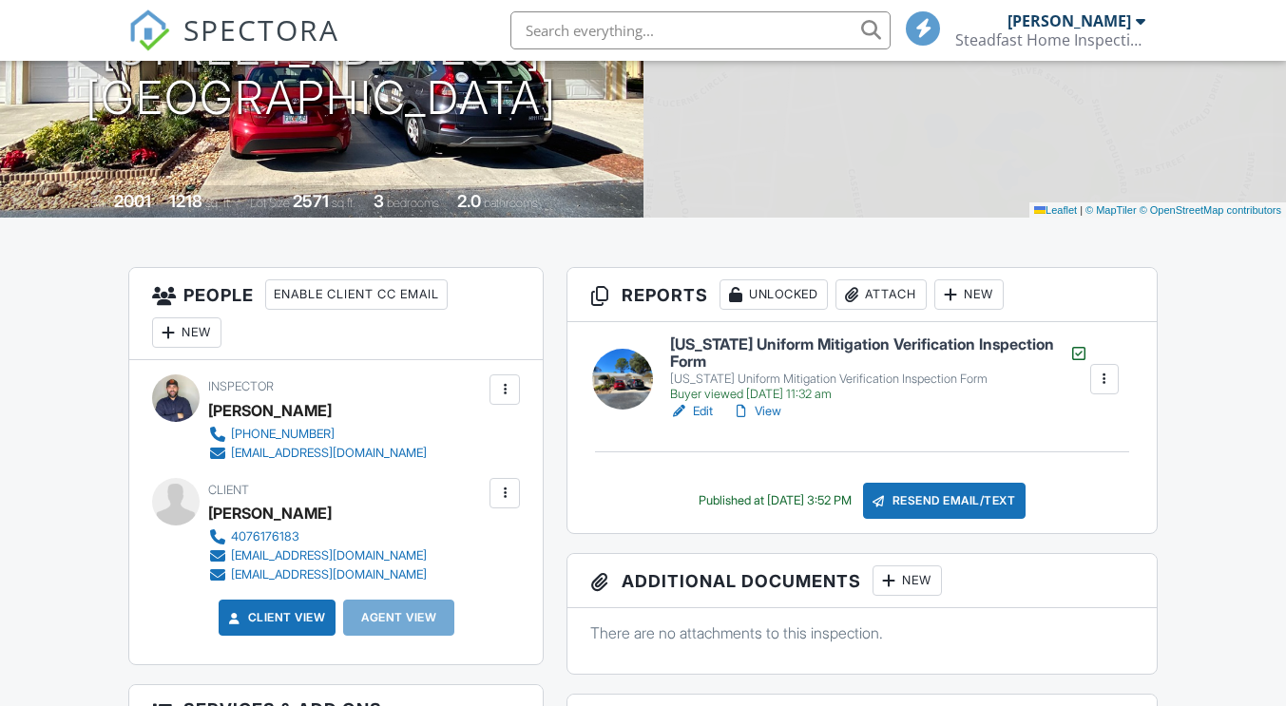
click at [766, 409] on link "View" at bounding box center [756, 411] width 49 height 19
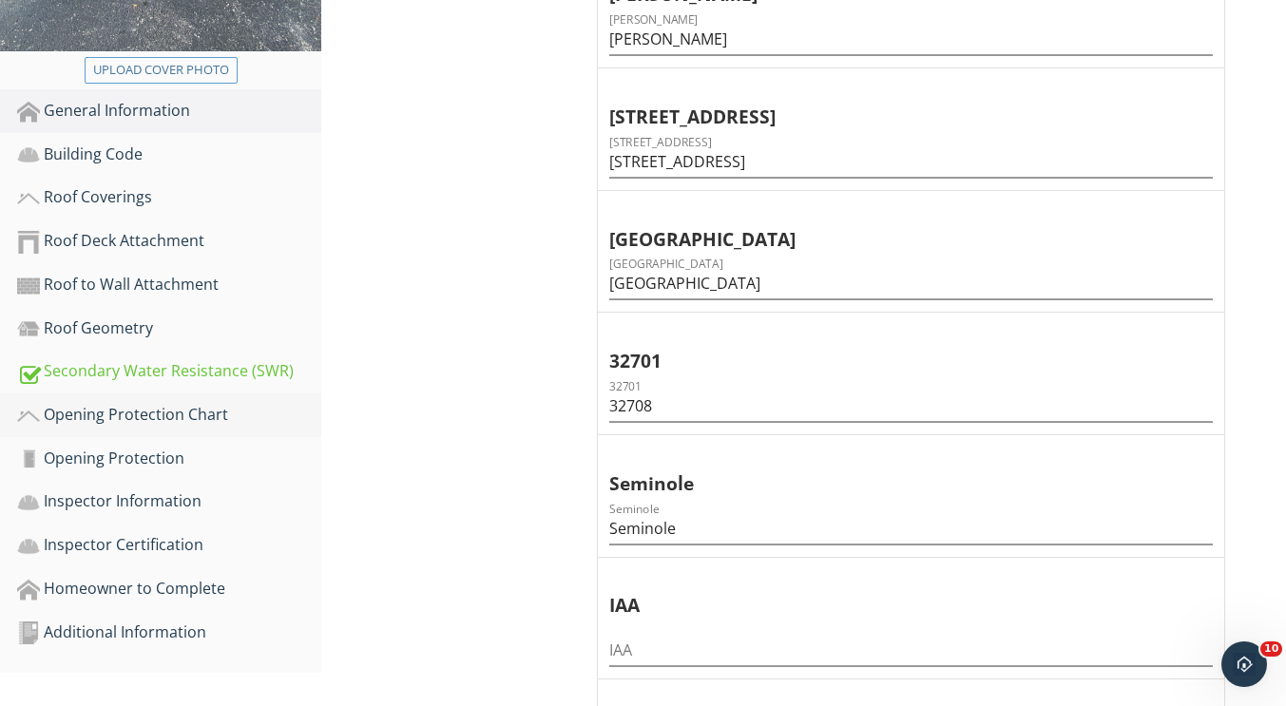
scroll to position [606, 0]
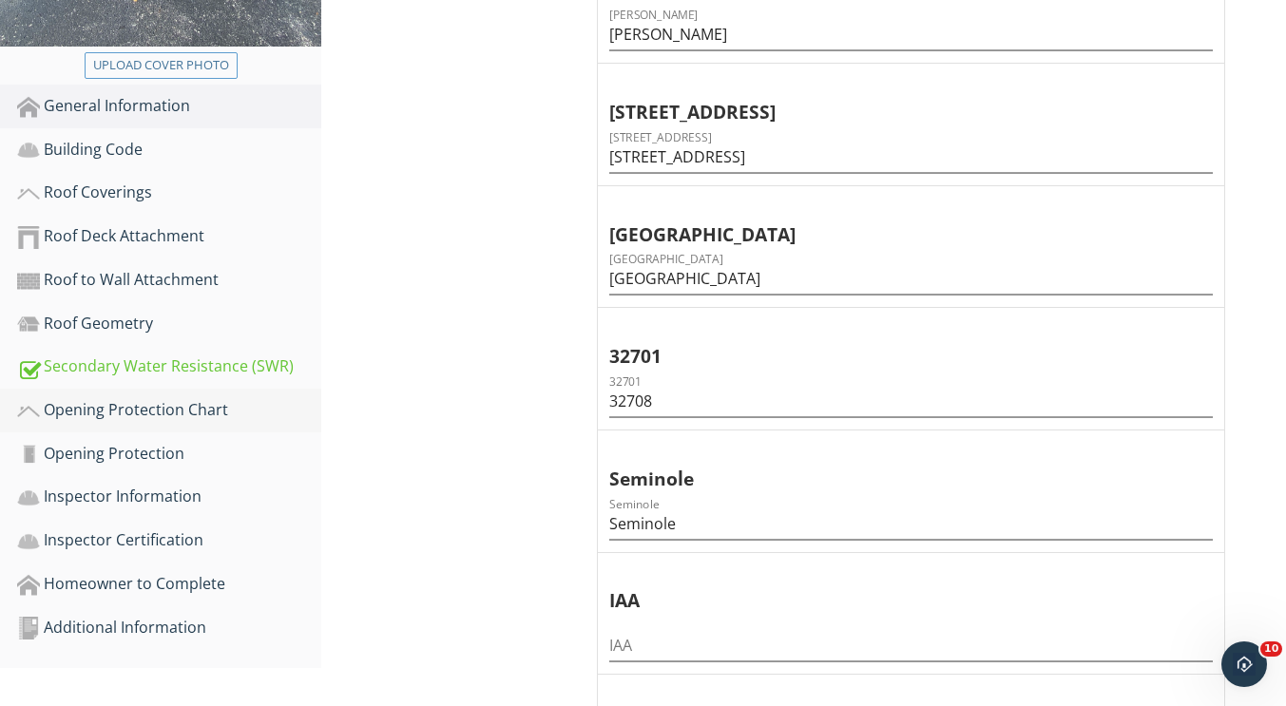
click at [126, 418] on div "Opening Protection Chart" at bounding box center [169, 410] width 304 height 25
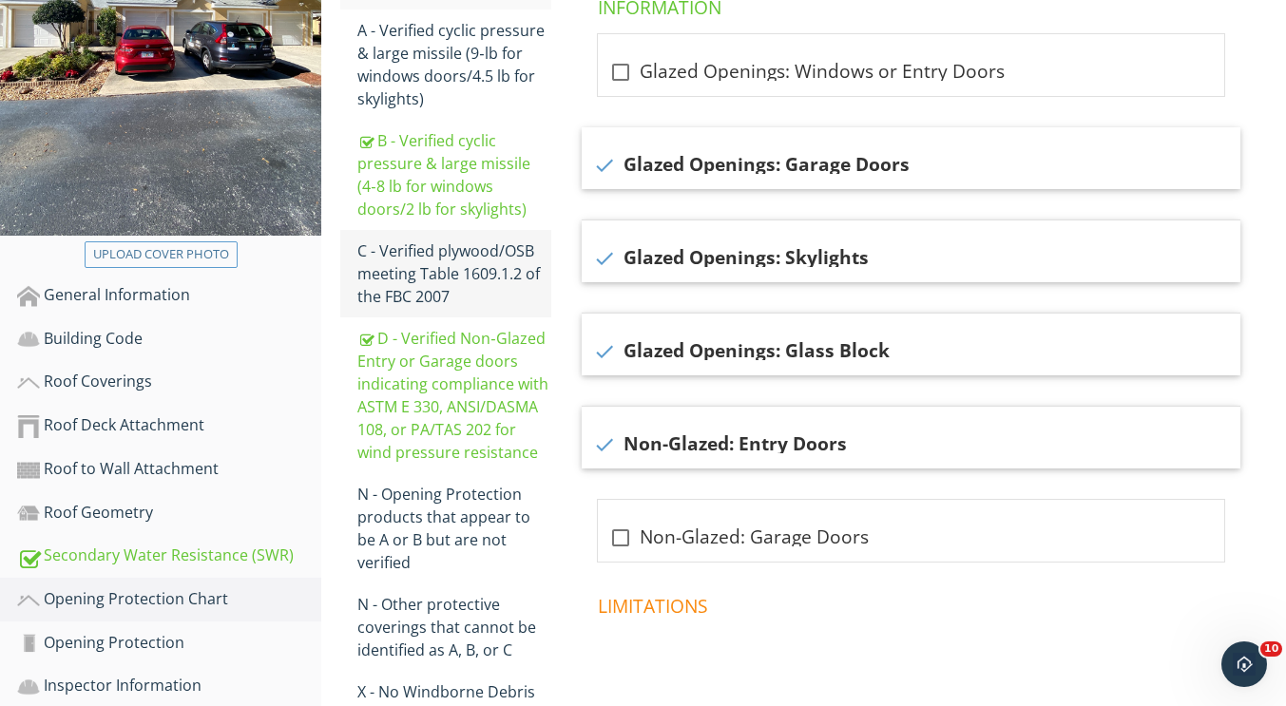
scroll to position [411, 0]
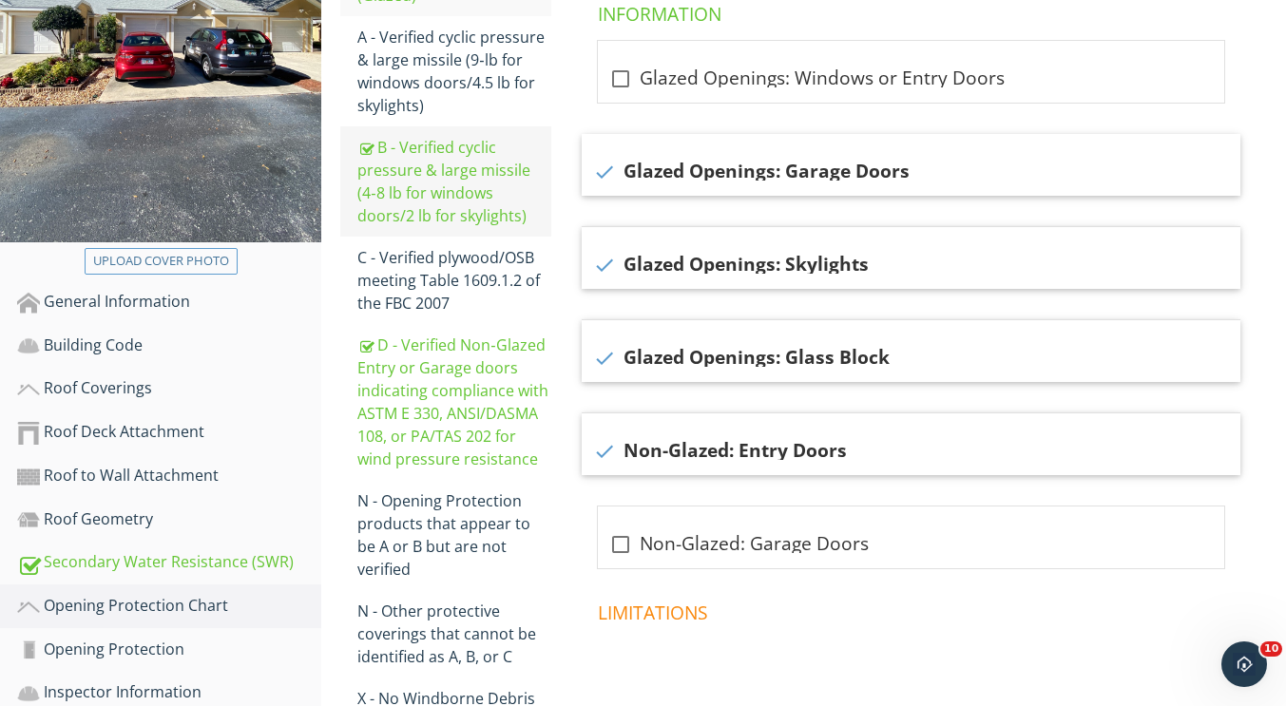
click at [472, 182] on div "B - Verified cyclic pressure & large missile (4‐8 lb for windows doors/2 lb for…" at bounding box center [454, 181] width 194 height 91
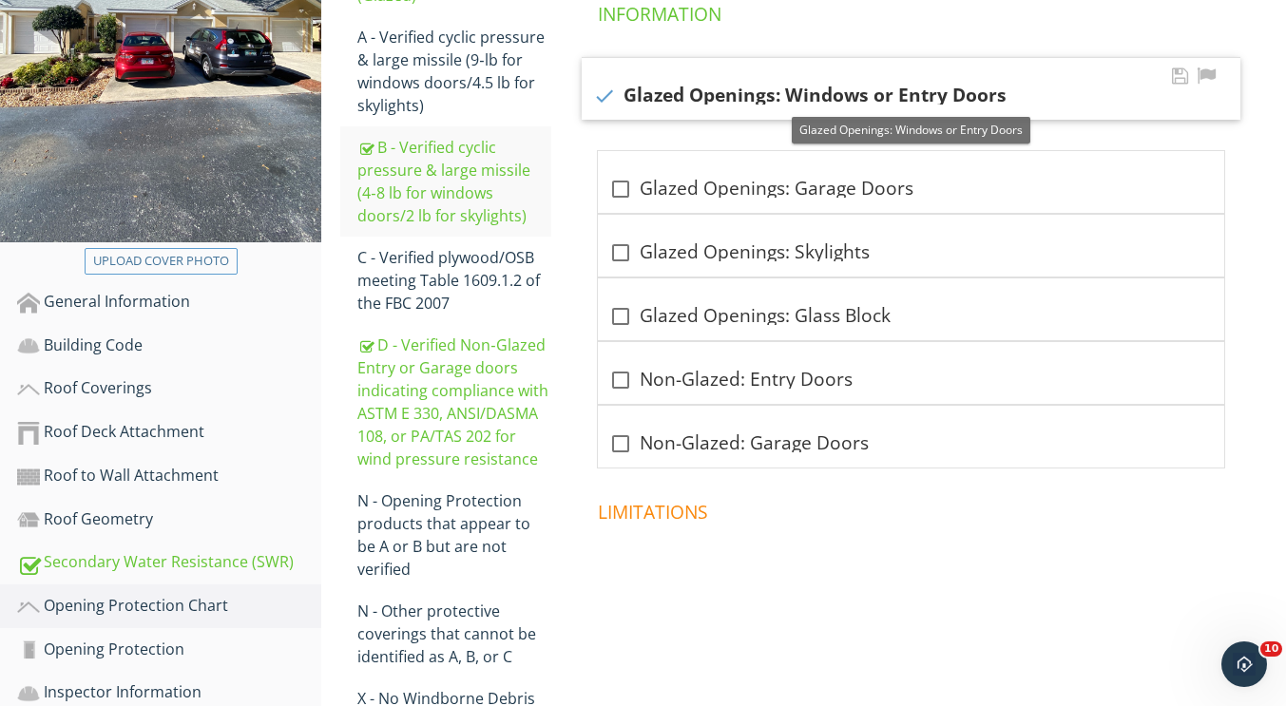
click at [606, 97] on div at bounding box center [604, 96] width 32 height 32
checkbox input "false"
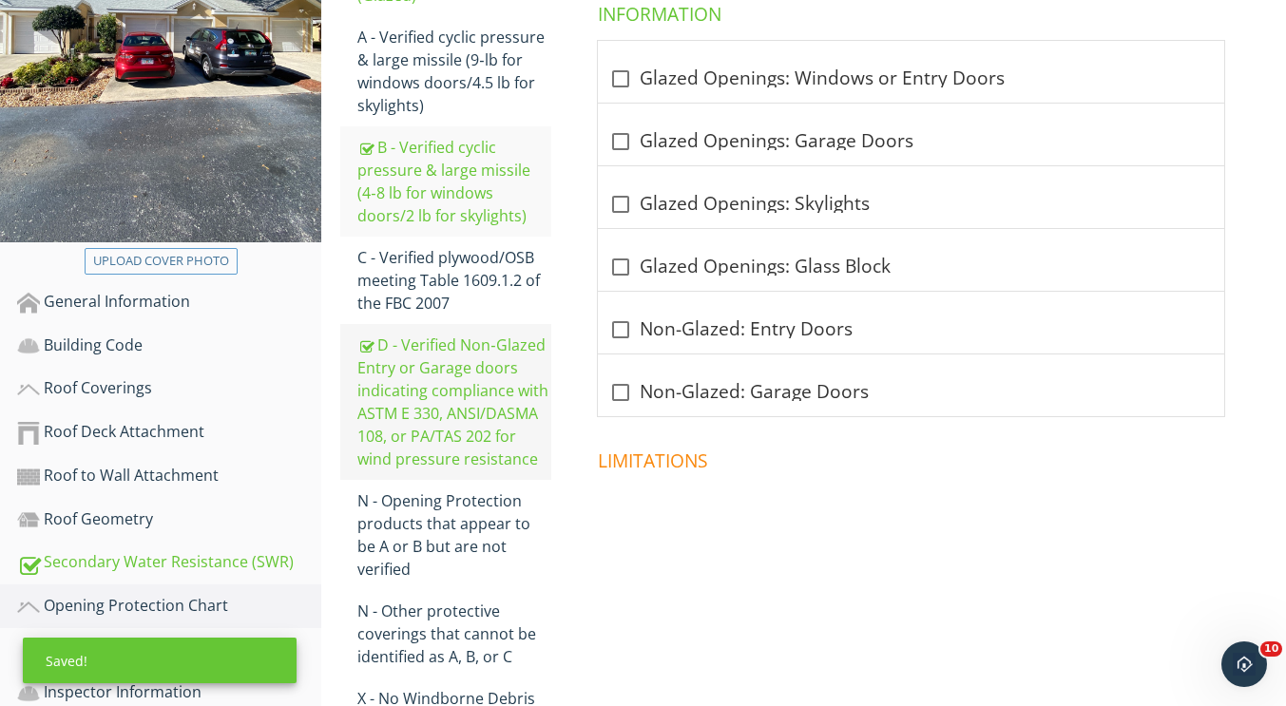
scroll to position [568, 0]
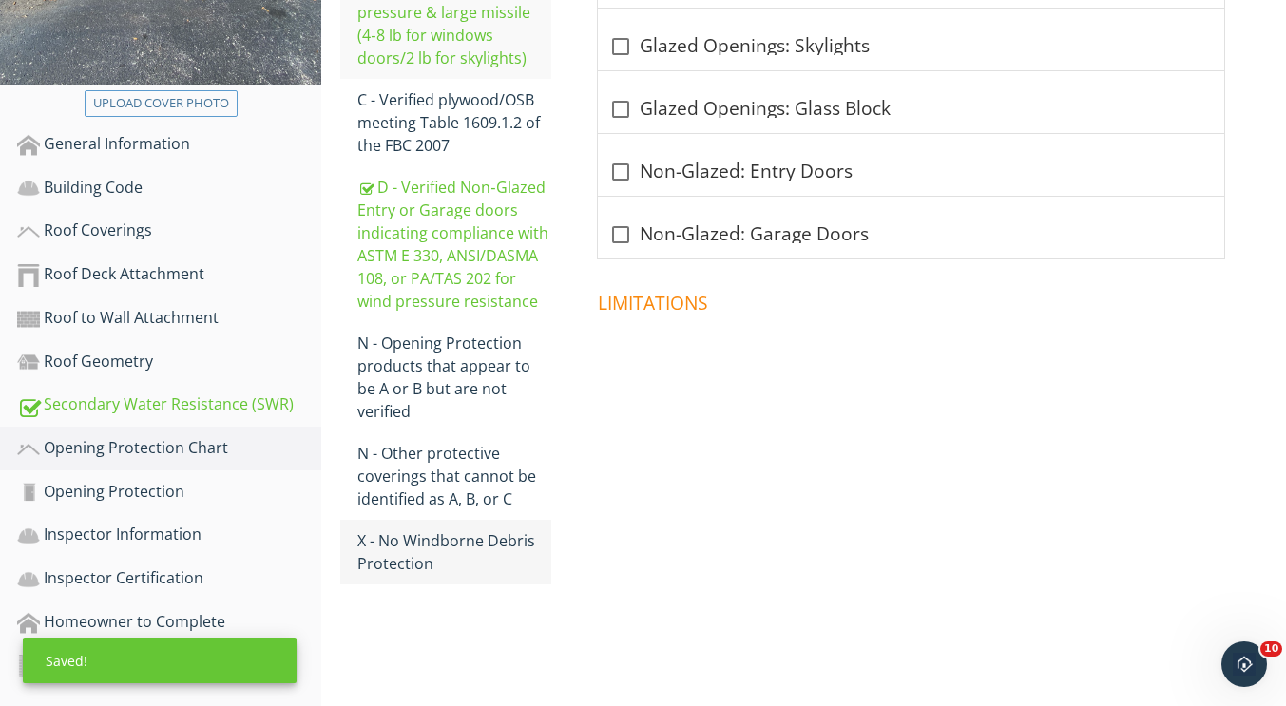
click at [448, 529] on div "X - No Windborne Debris Protection" at bounding box center [454, 552] width 194 height 46
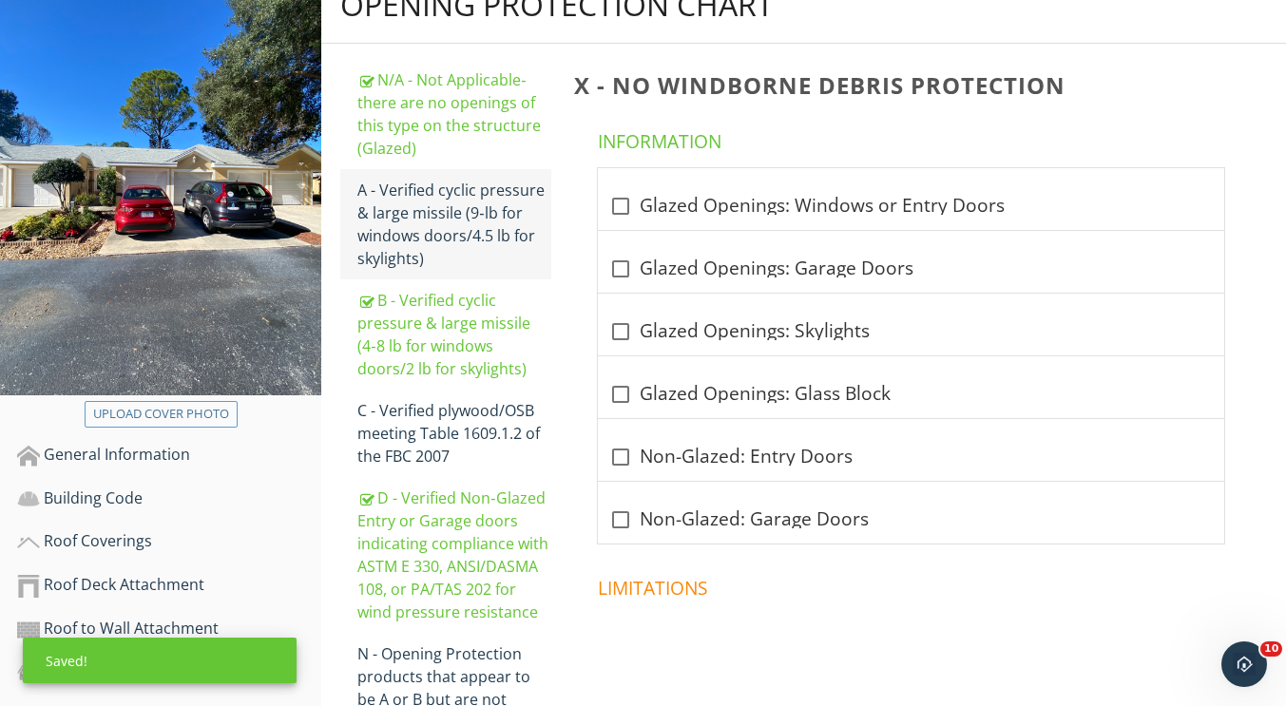
scroll to position [254, 0]
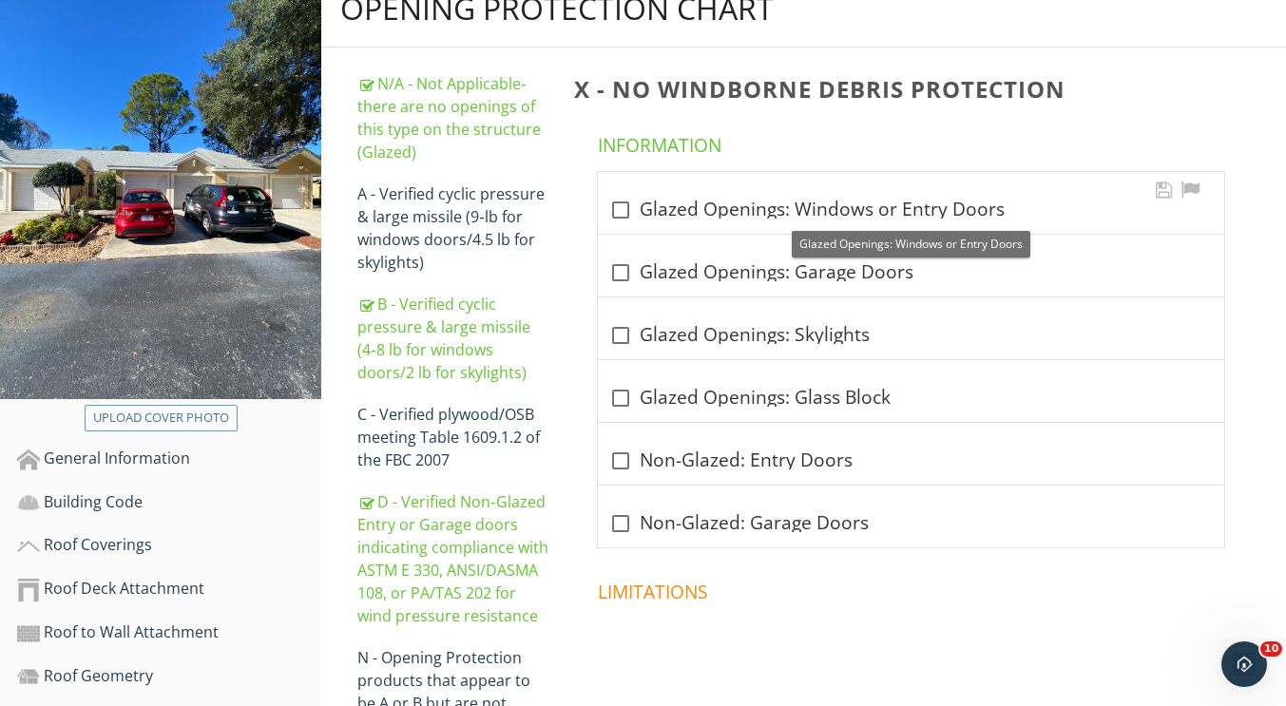
click at [619, 205] on div at bounding box center [621, 210] width 32 height 32
checkbox input "true"
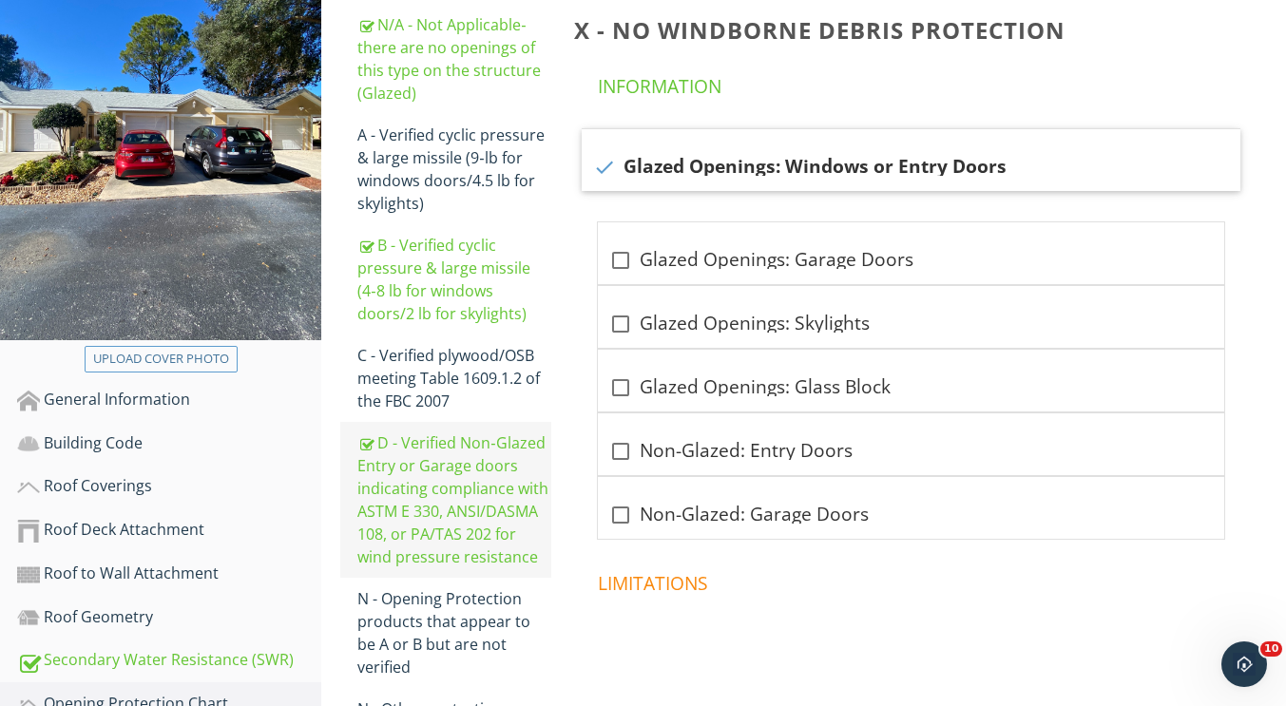
scroll to position [299, 0]
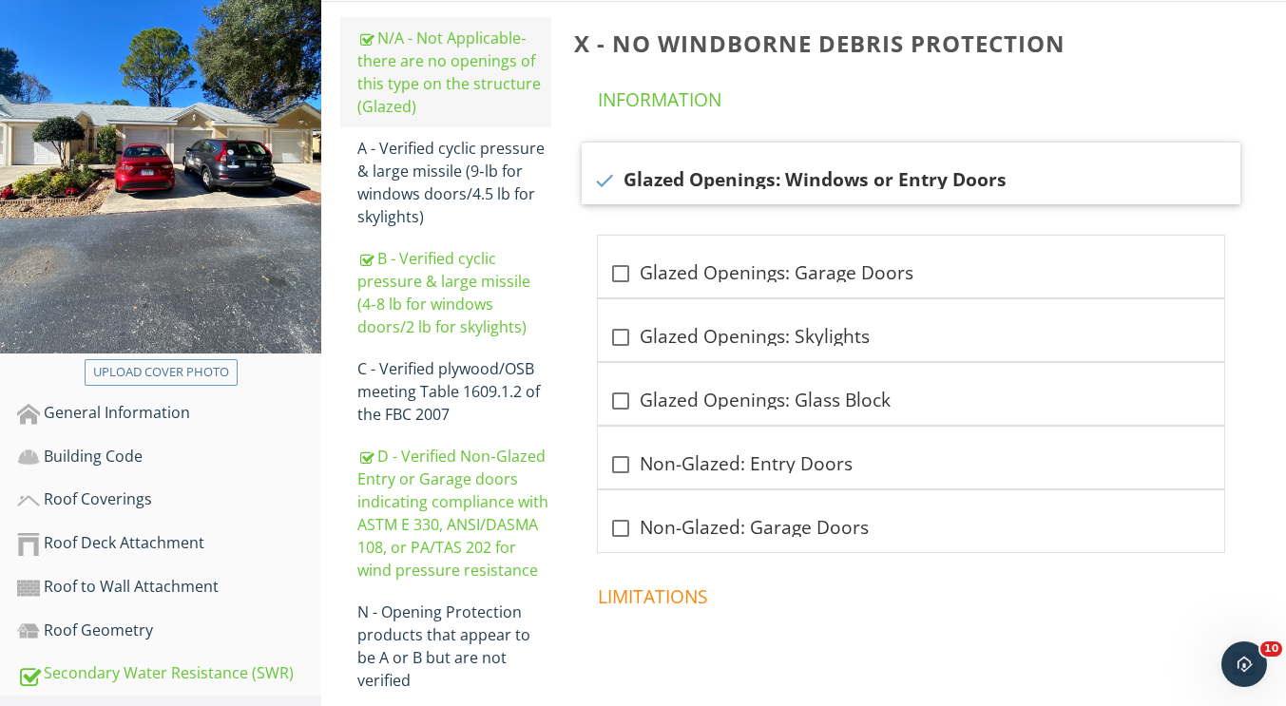
click at [426, 89] on div "N/A - Not Applicable‐ there are no openings of this type on the structure (Glaz…" at bounding box center [454, 72] width 194 height 91
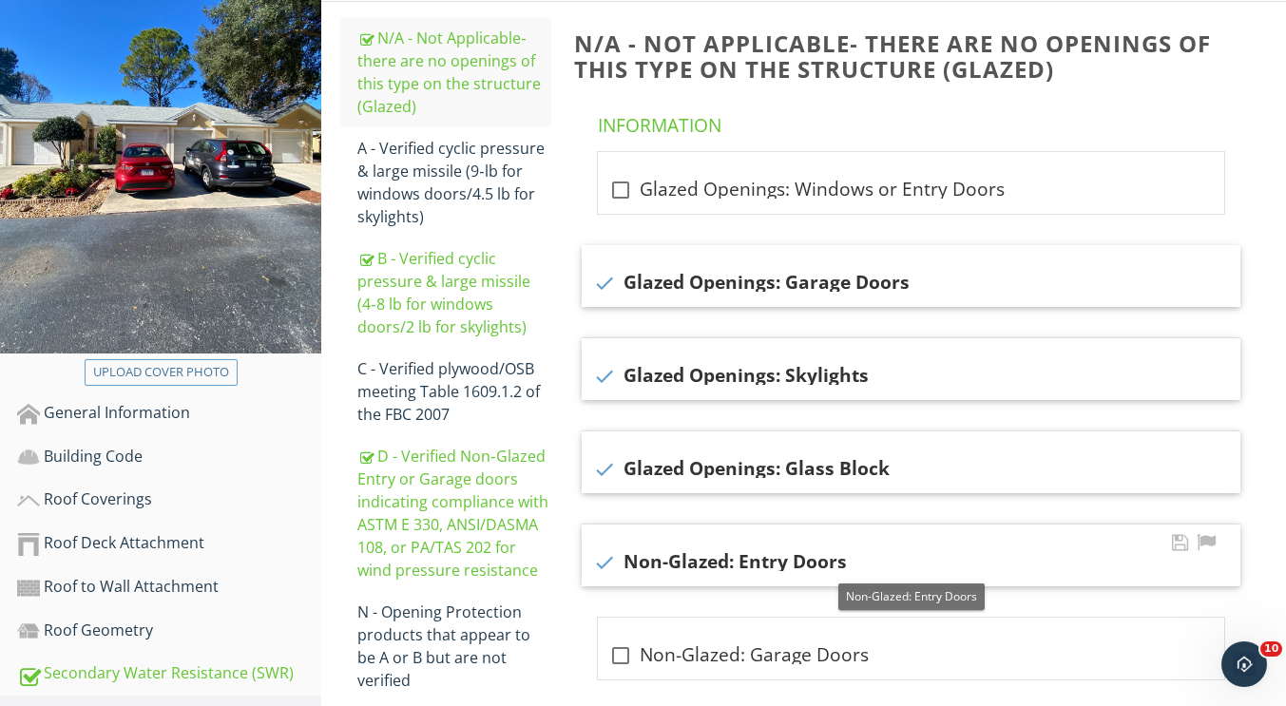
click at [603, 557] on div at bounding box center [604, 563] width 32 height 32
checkbox input "false"
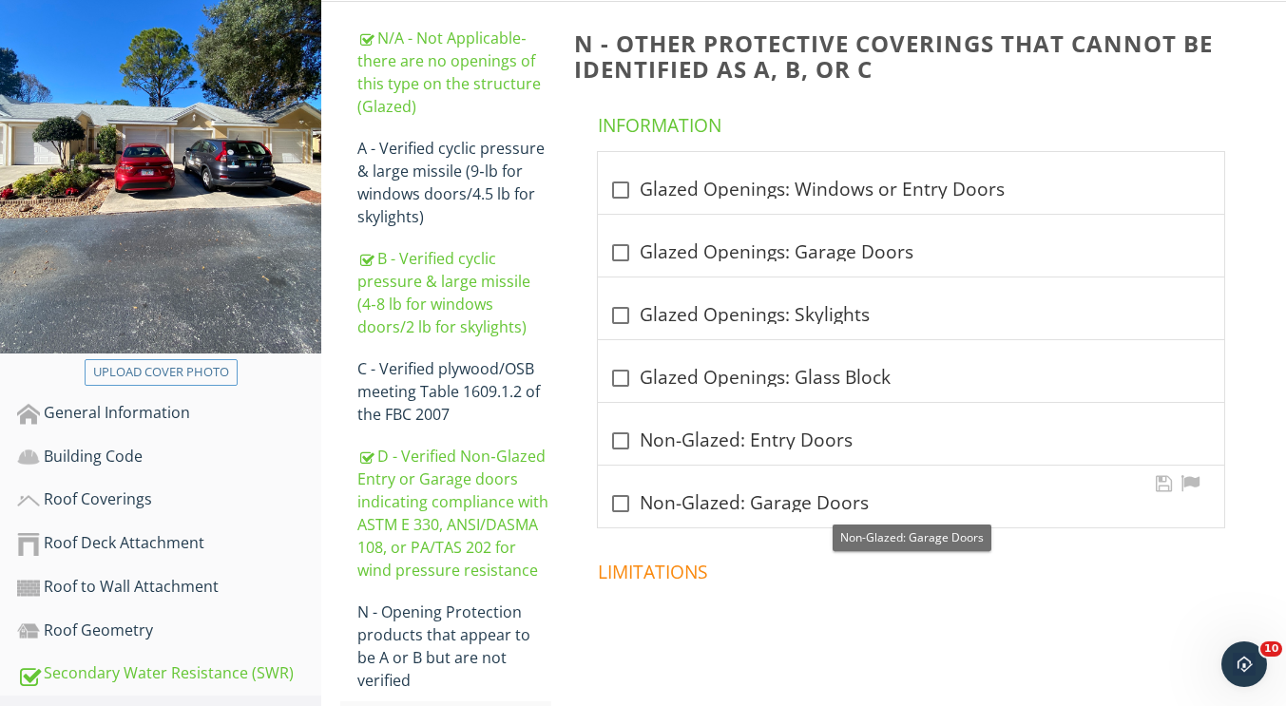
click at [619, 505] on div at bounding box center [621, 504] width 32 height 32
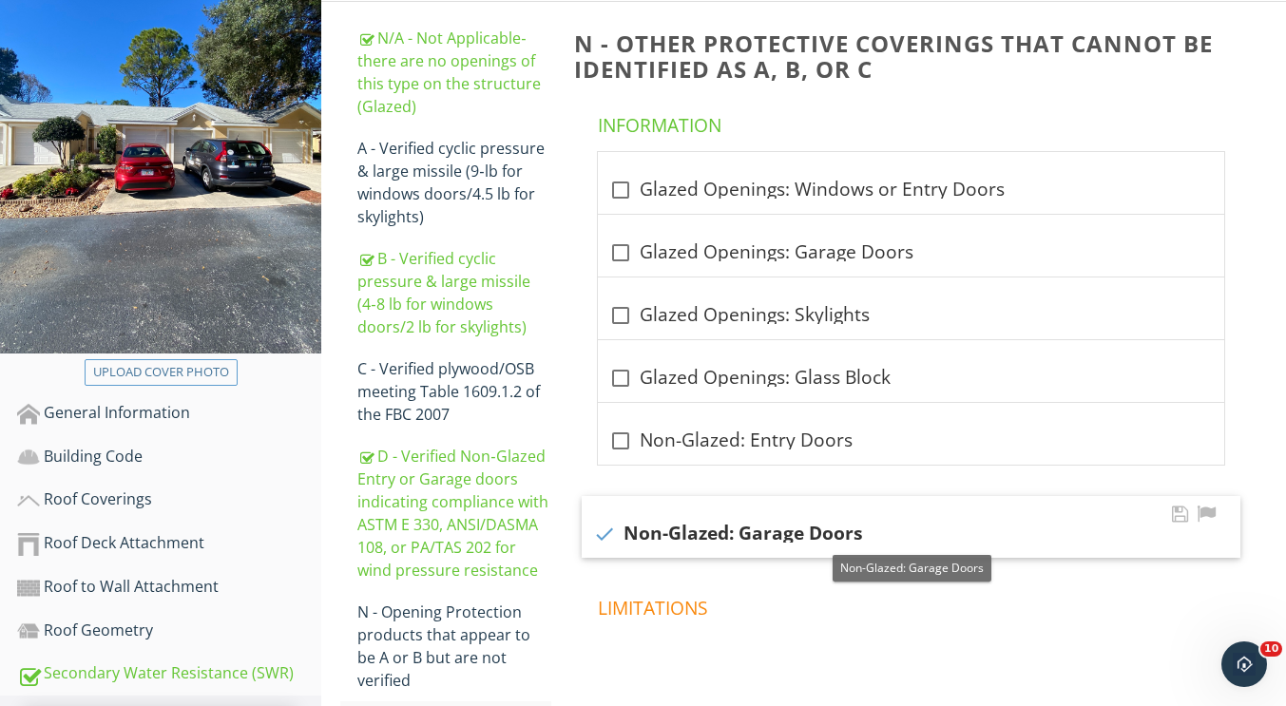
click at [606, 536] on div at bounding box center [604, 534] width 32 height 32
checkbox input "false"
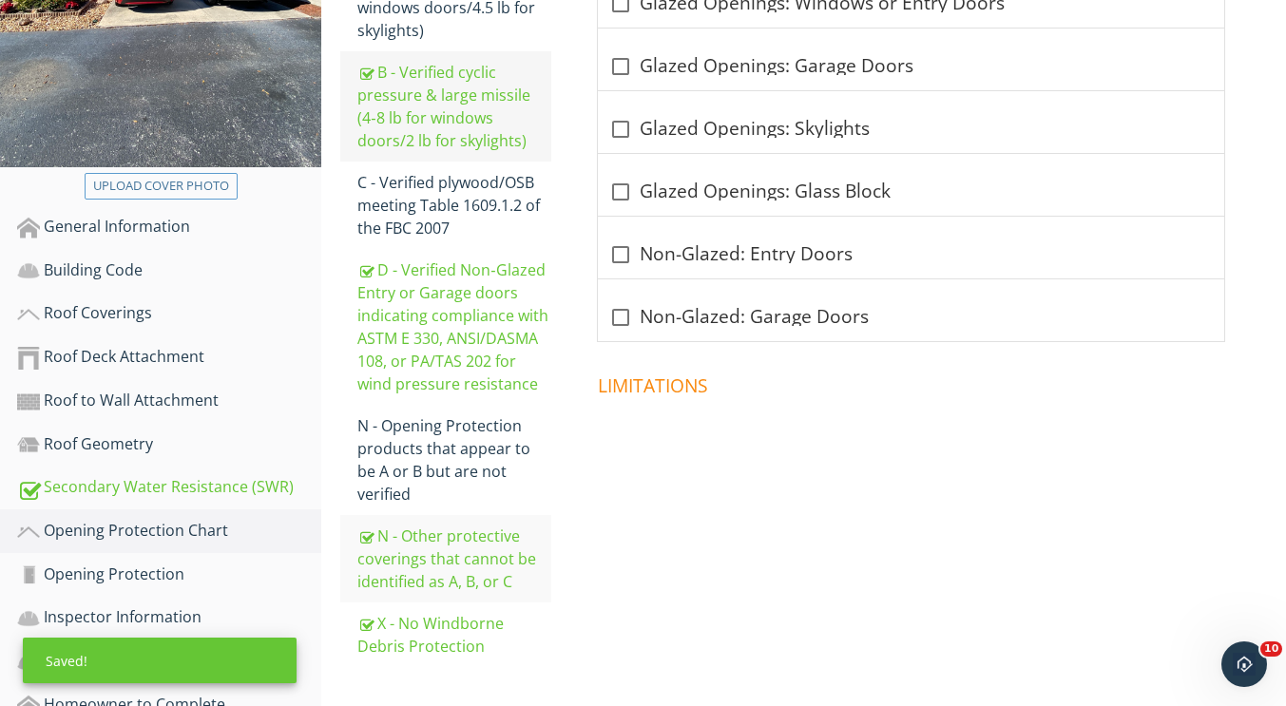
scroll to position [497, 0]
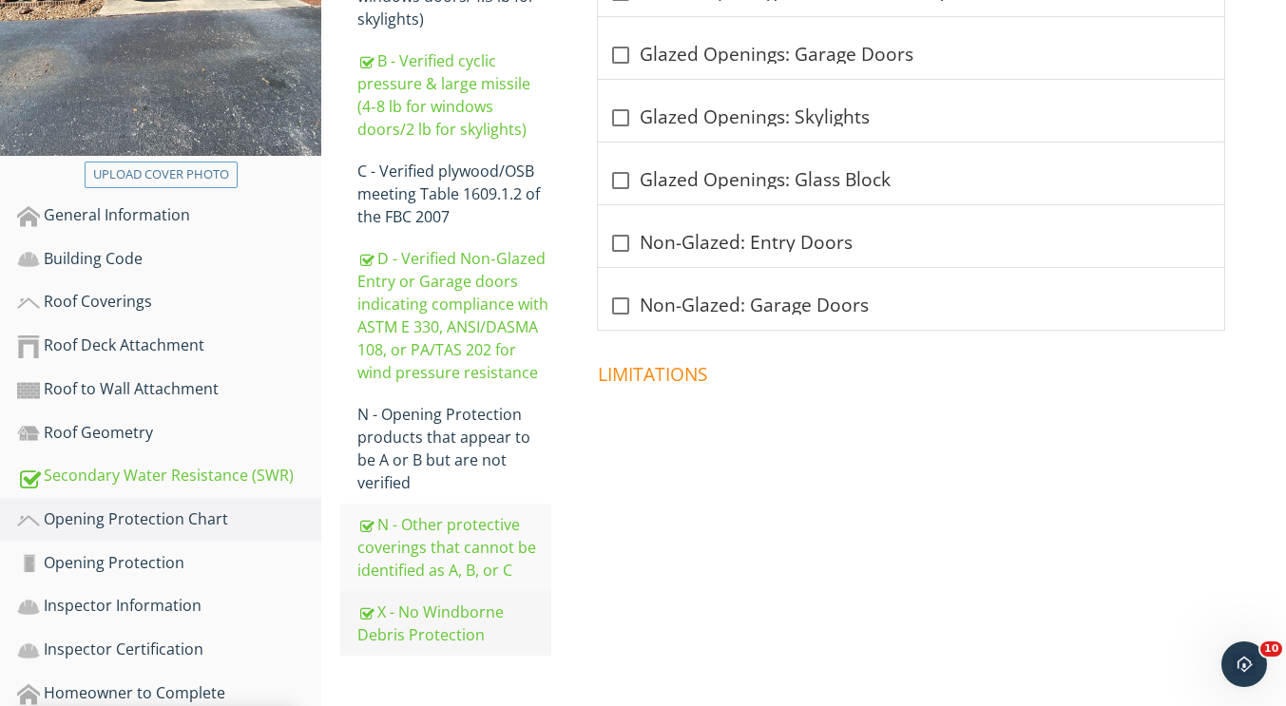
click at [448, 603] on div "X - No Windborne Debris Protection" at bounding box center [454, 624] width 194 height 46
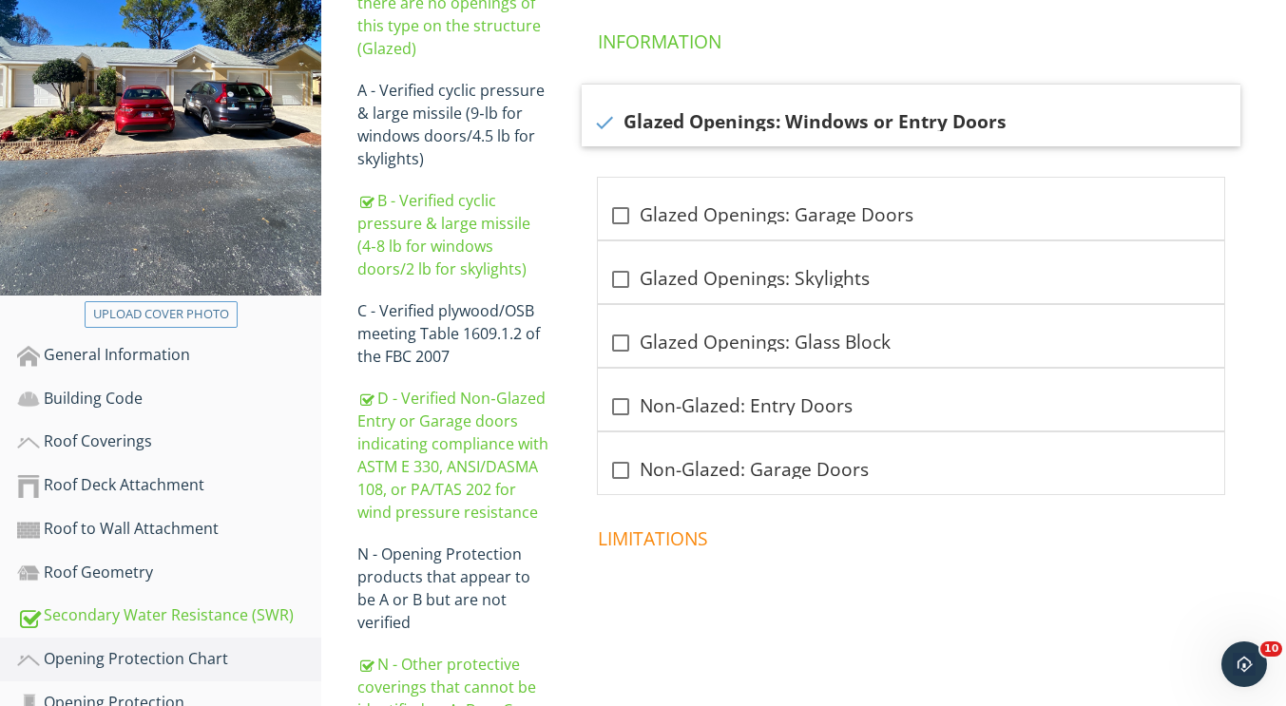
scroll to position [355, 0]
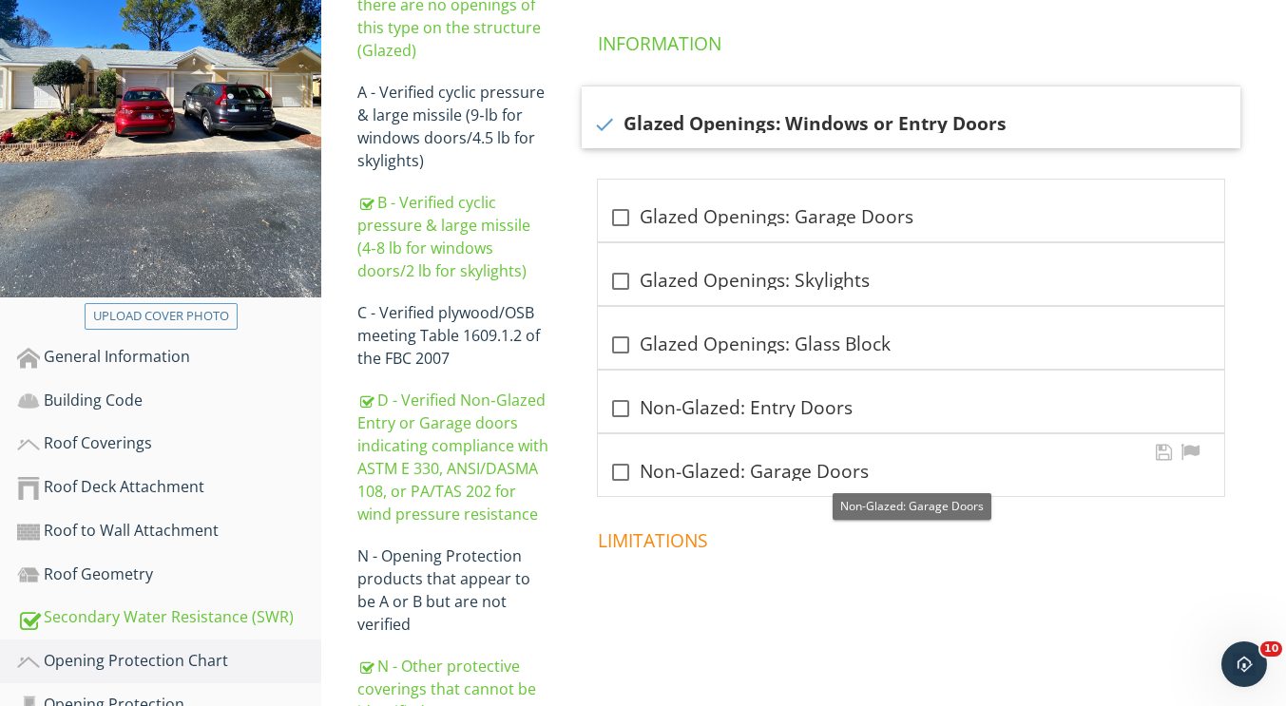
click at [624, 474] on div at bounding box center [621, 472] width 32 height 32
checkbox input "true"
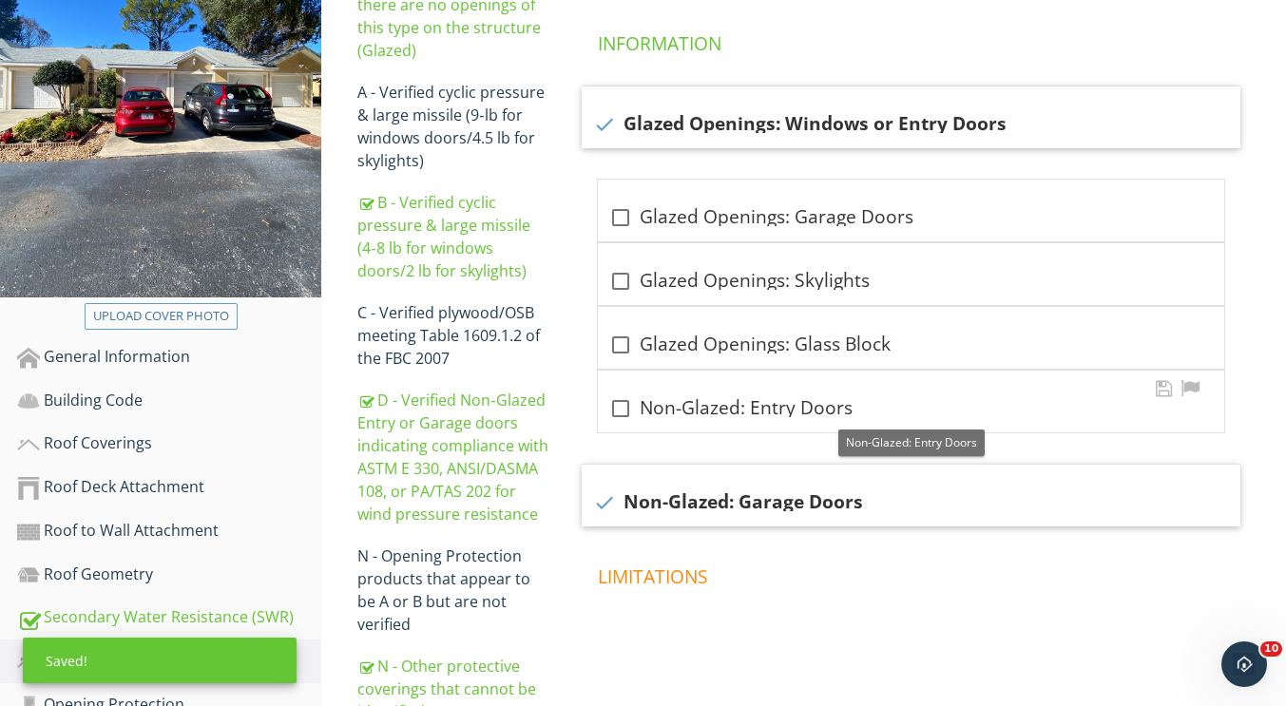
click at [623, 409] on div at bounding box center [621, 409] width 32 height 32
checkbox input "true"
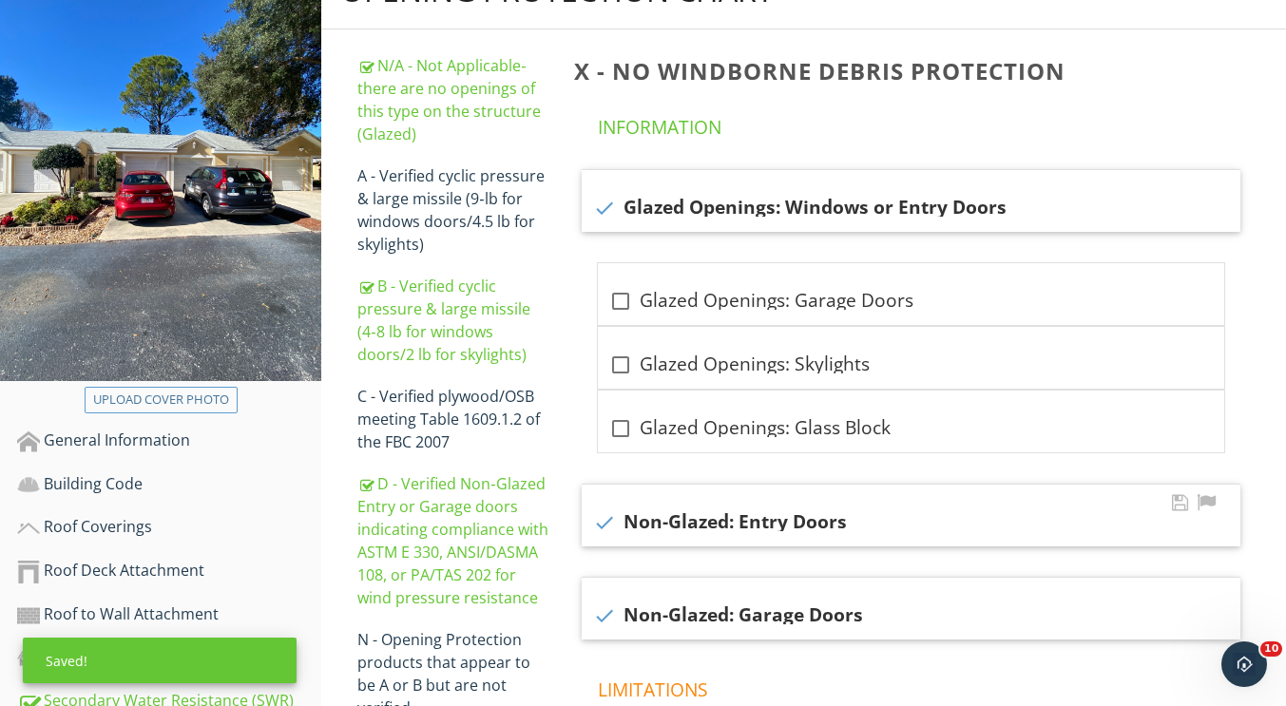
scroll to position [265, 0]
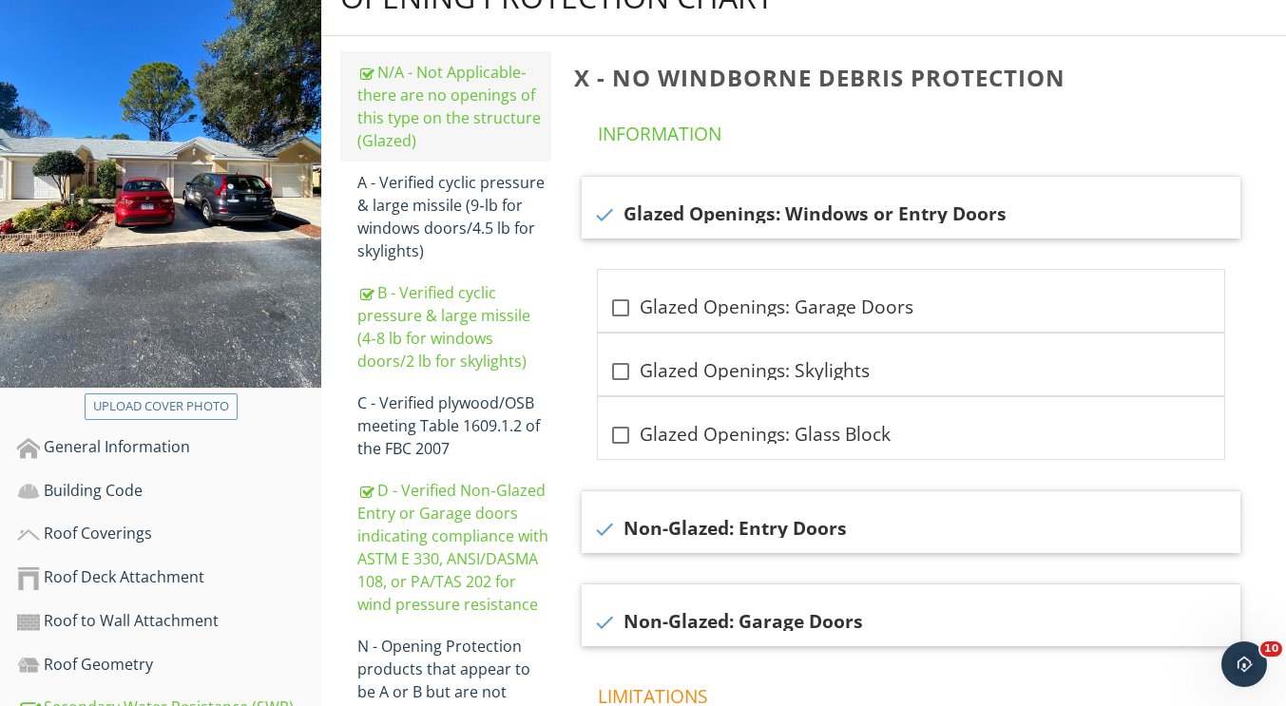
click at [456, 118] on div "N/A - Not Applicable‐ there are no openings of this type on the structure (Glaz…" at bounding box center [454, 106] width 194 height 91
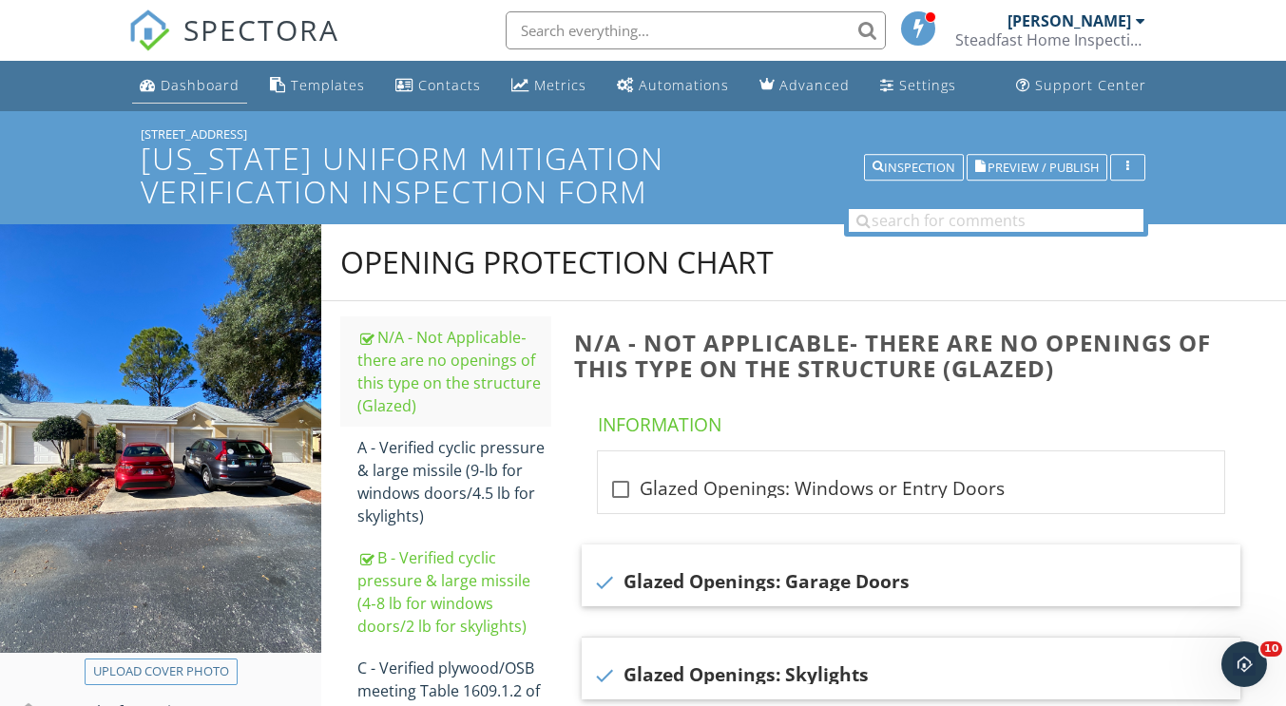
click at [184, 86] on div "Dashboard" at bounding box center [200, 85] width 79 height 18
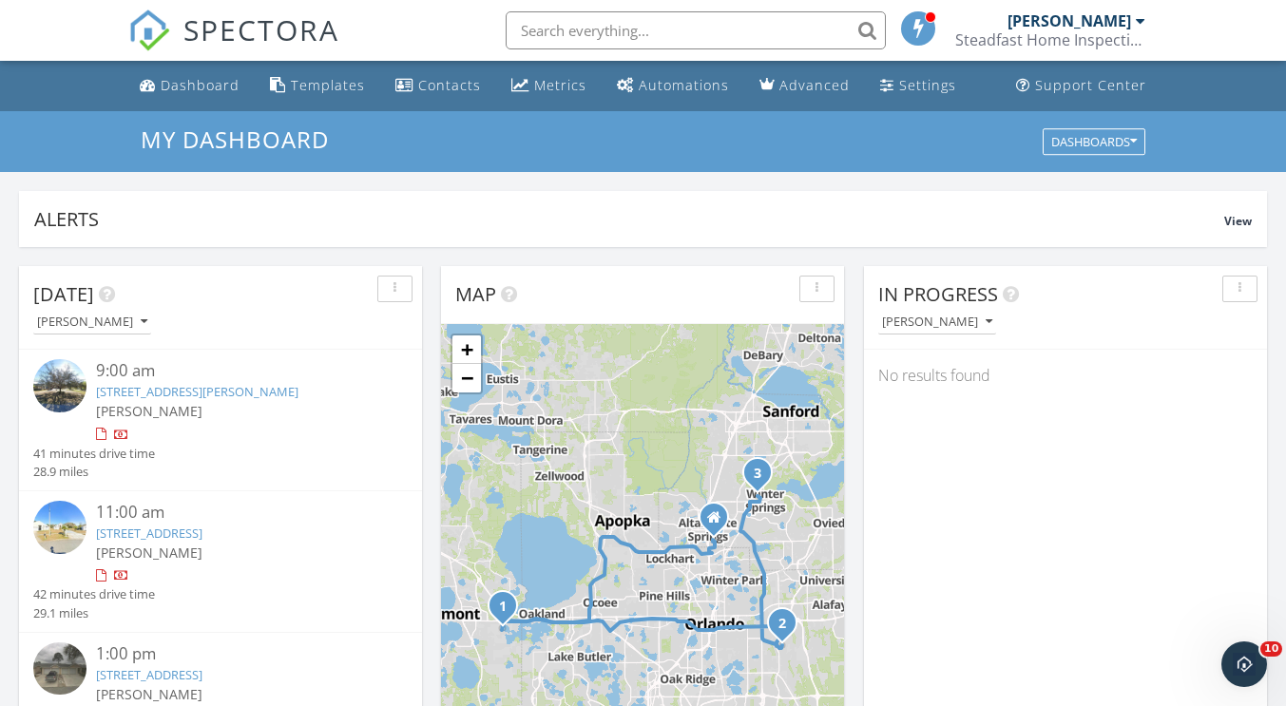
scroll to position [61, 0]
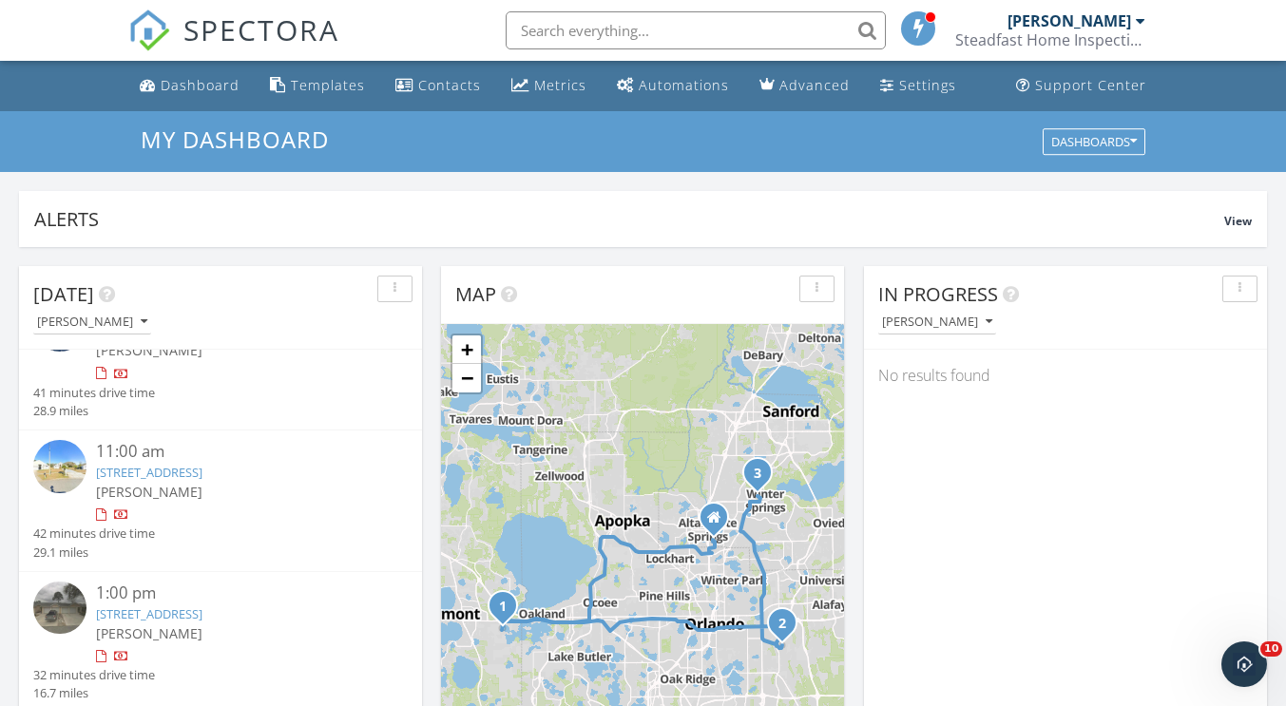
click at [202, 613] on link "[STREET_ADDRESS]" at bounding box center [149, 613] width 106 height 17
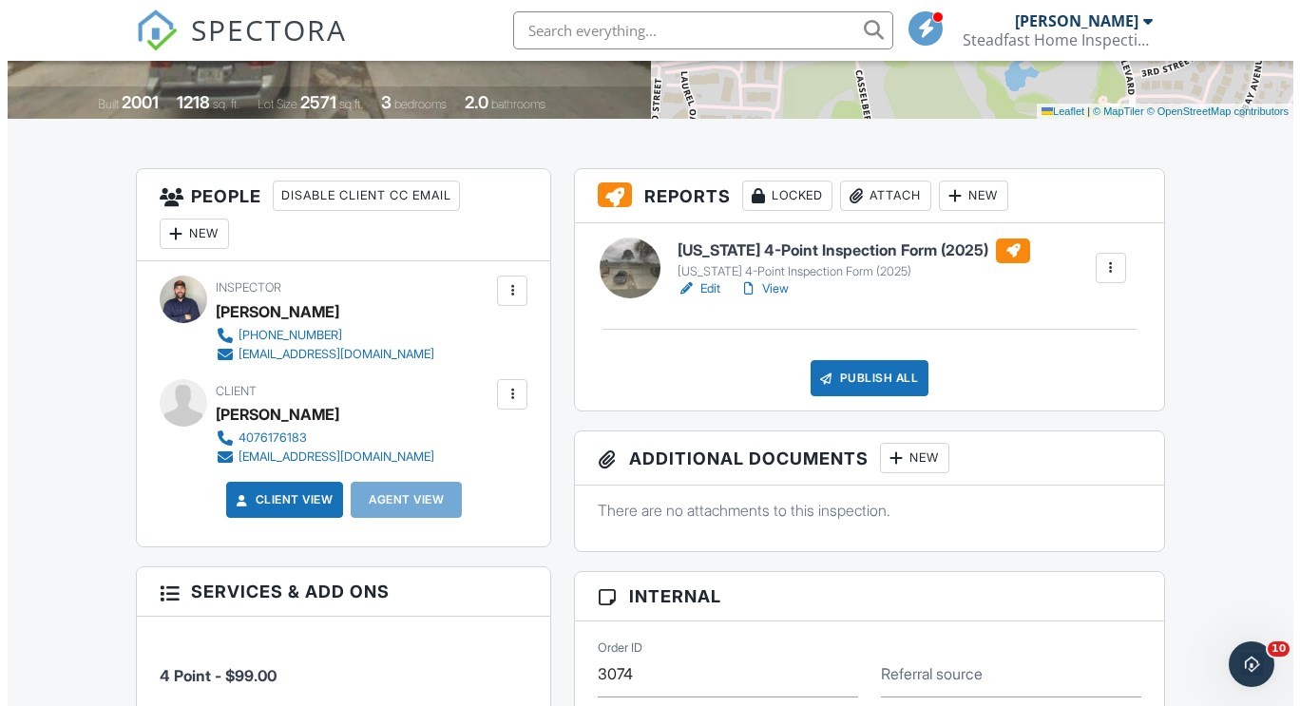
scroll to position [380, 0]
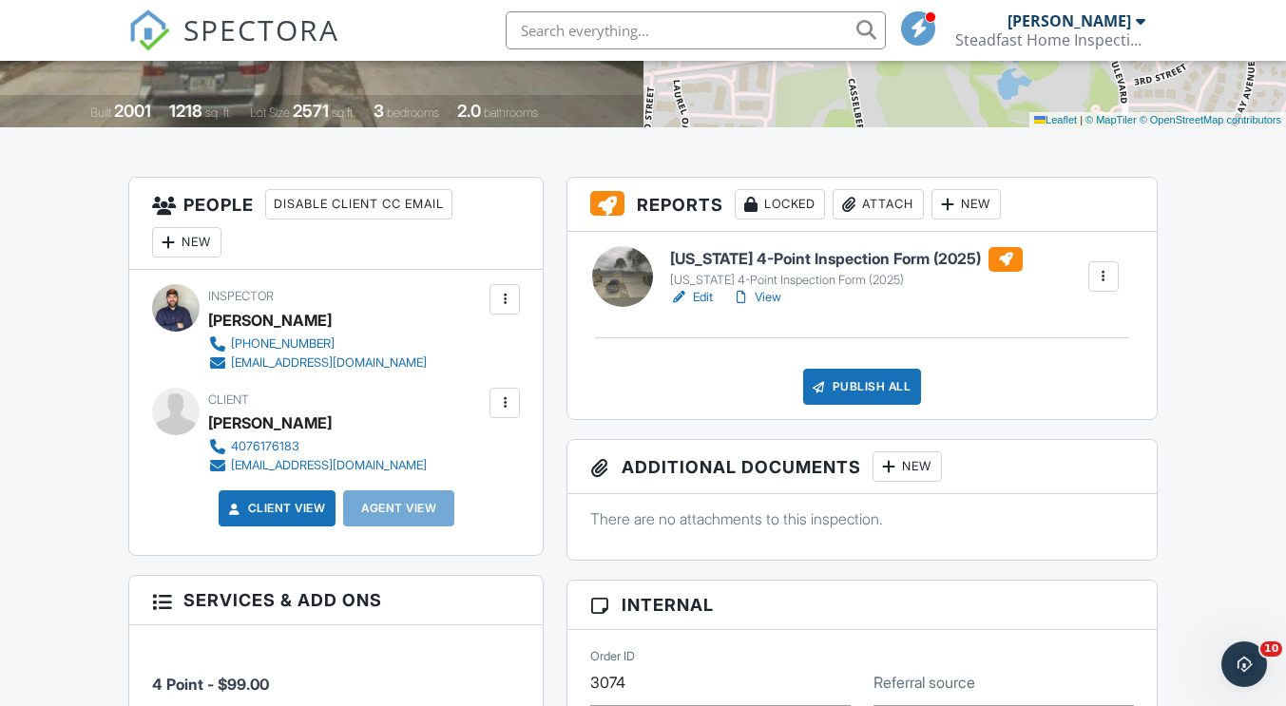
click at [862, 206] on div "Attach" at bounding box center [878, 204] width 91 height 30
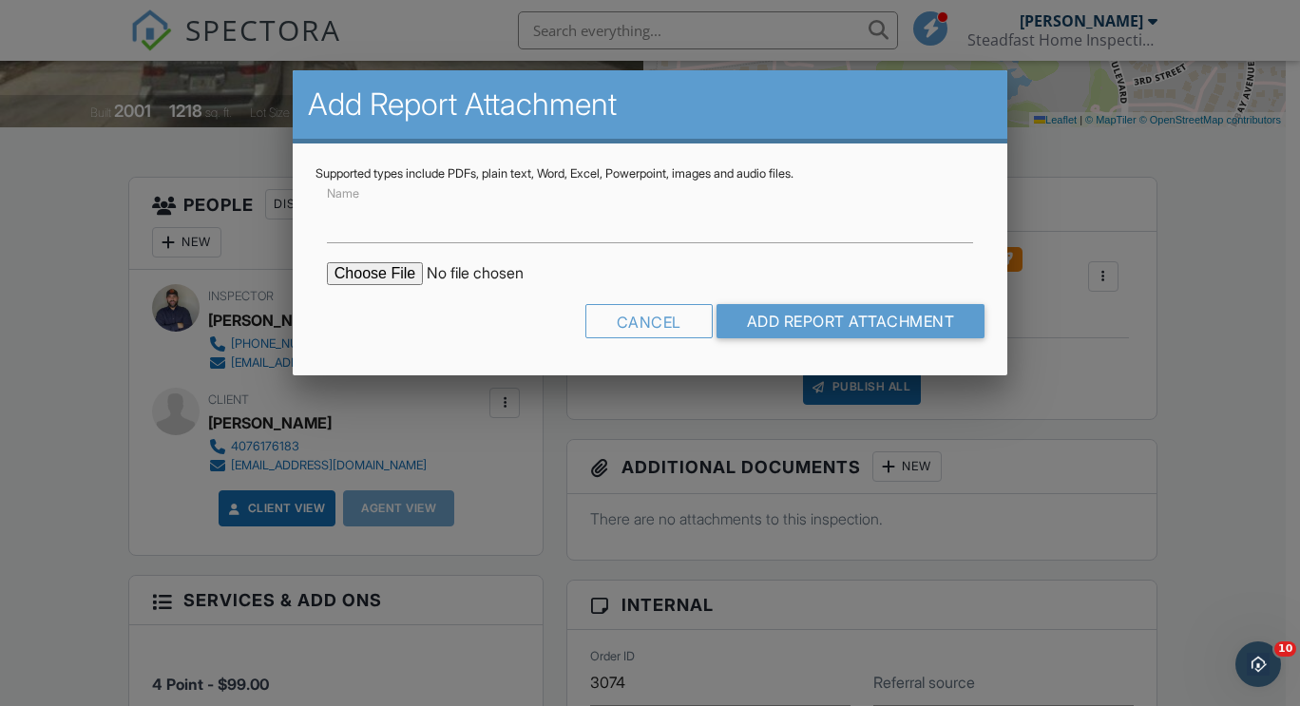
click at [377, 280] on input "file" at bounding box center [488, 273] width 323 height 23
type input "C:\fakepath\304 Permit Info.pdf"
click at [614, 226] on input "Name" at bounding box center [650, 220] width 646 height 47
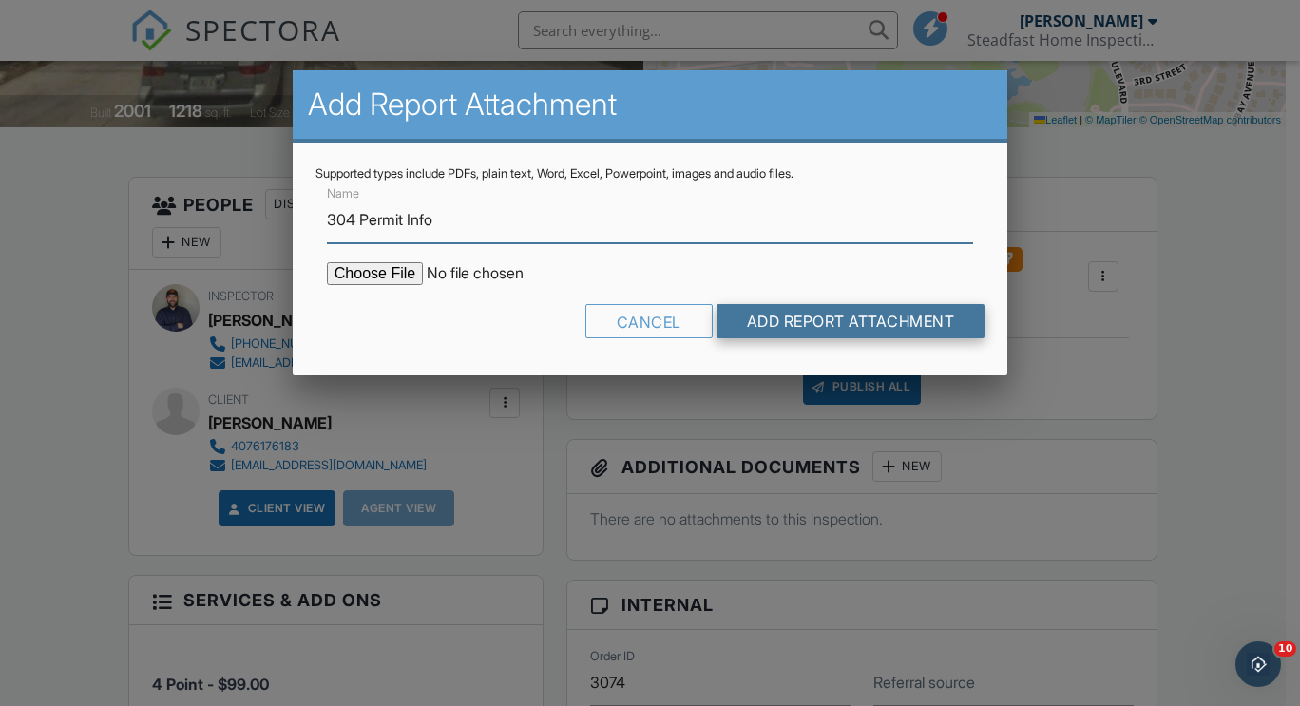
type input "304 Permit Info"
click at [804, 326] on input "Add Report Attachment" at bounding box center [851, 321] width 269 height 34
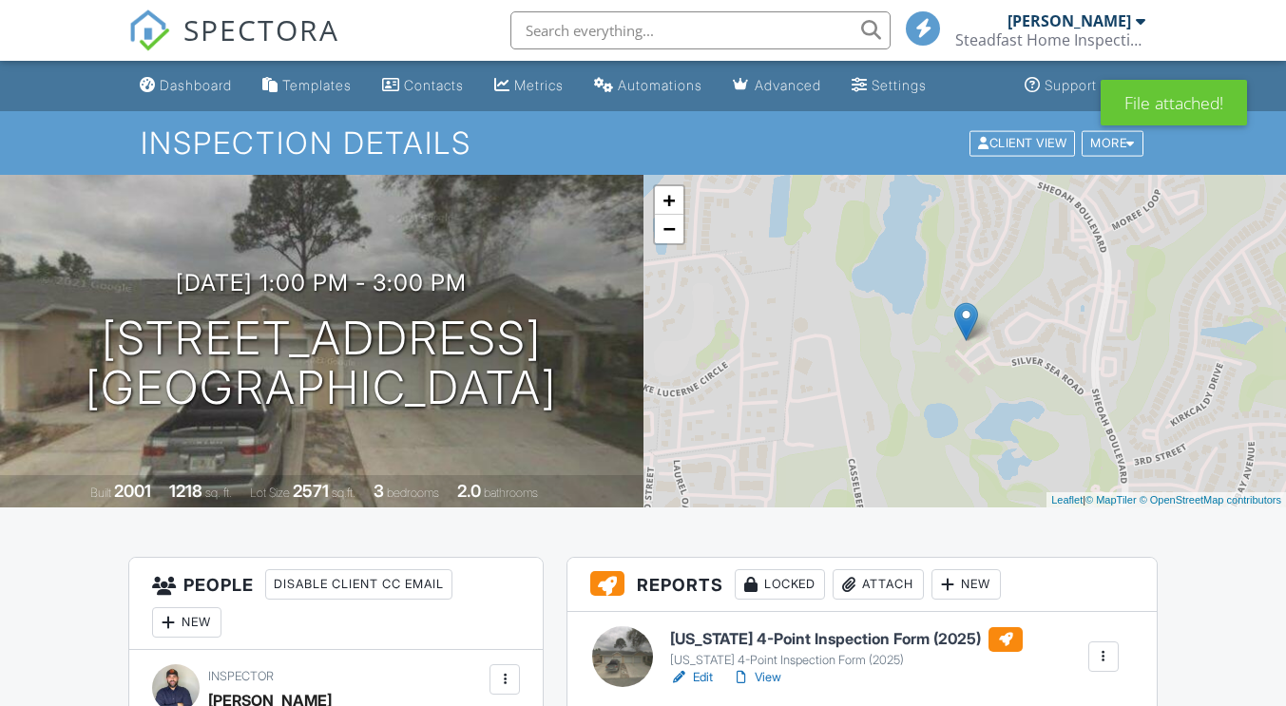
scroll to position [215, 0]
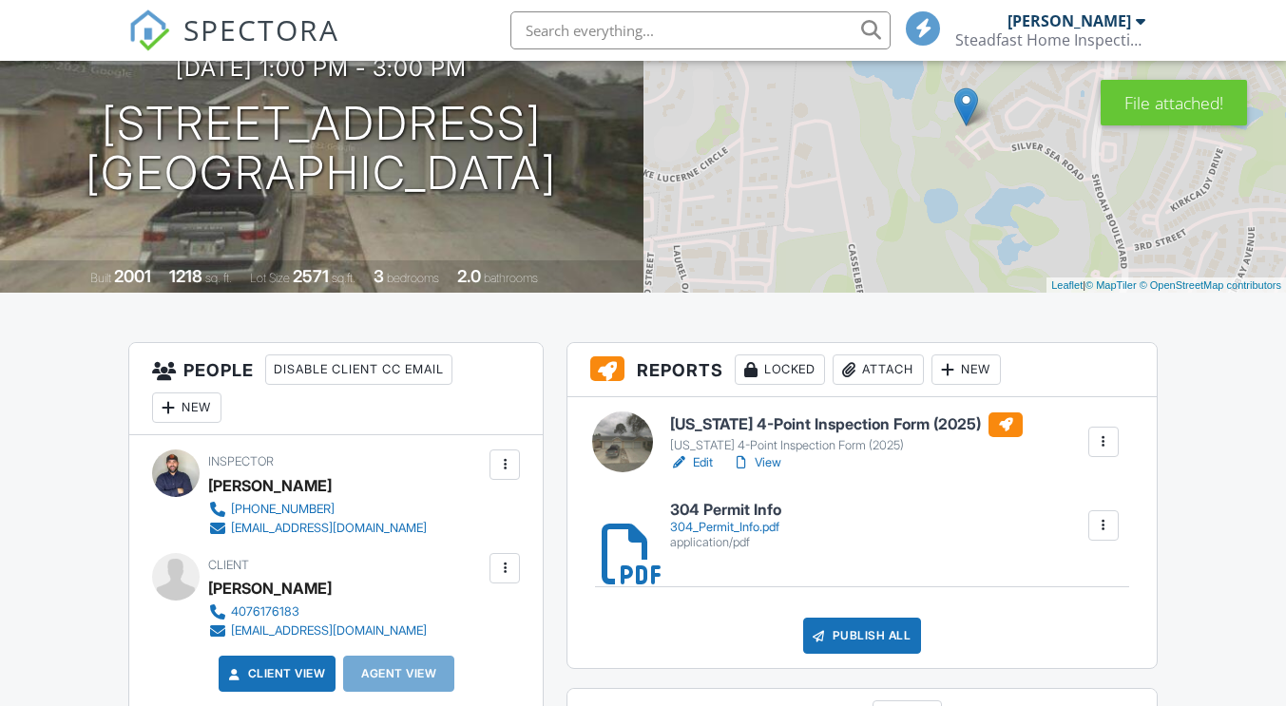
click at [701, 465] on link "Edit" at bounding box center [691, 462] width 43 height 19
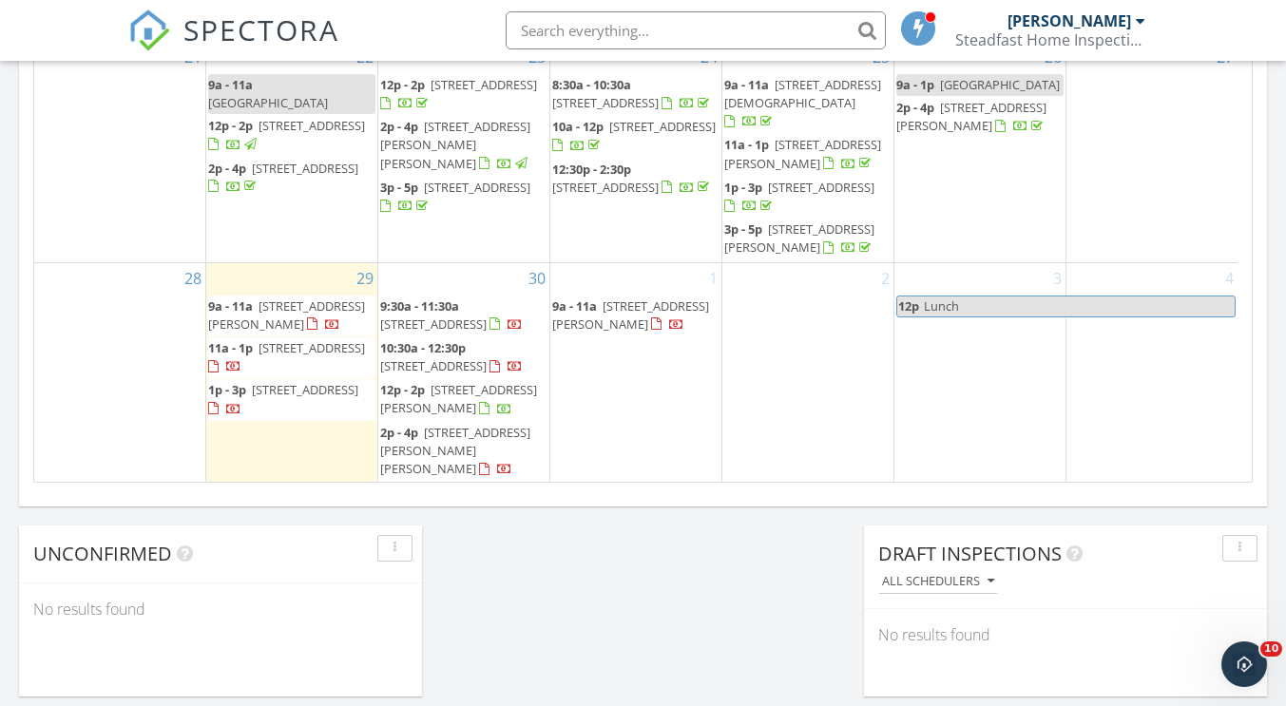
scroll to position [1262, 0]
